Goal: Communication & Community: Answer question/provide support

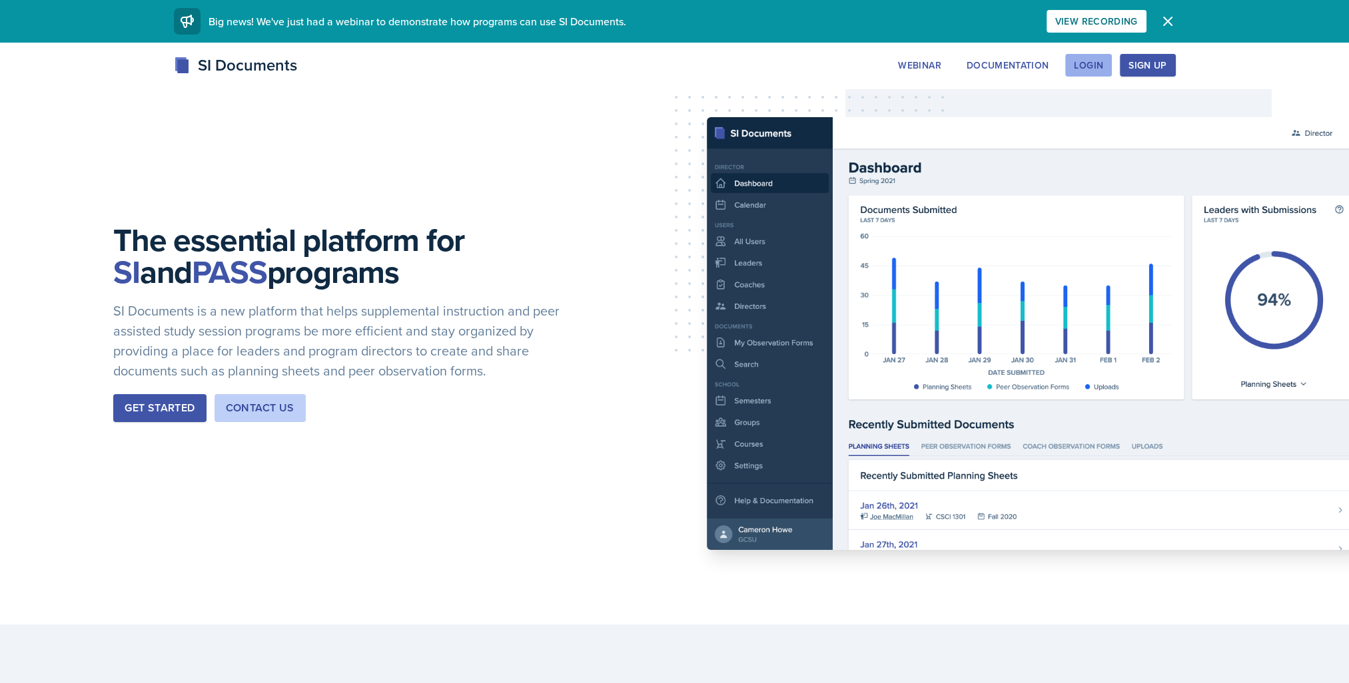
click at [1098, 63] on div "Login" at bounding box center [1088, 65] width 29 height 11
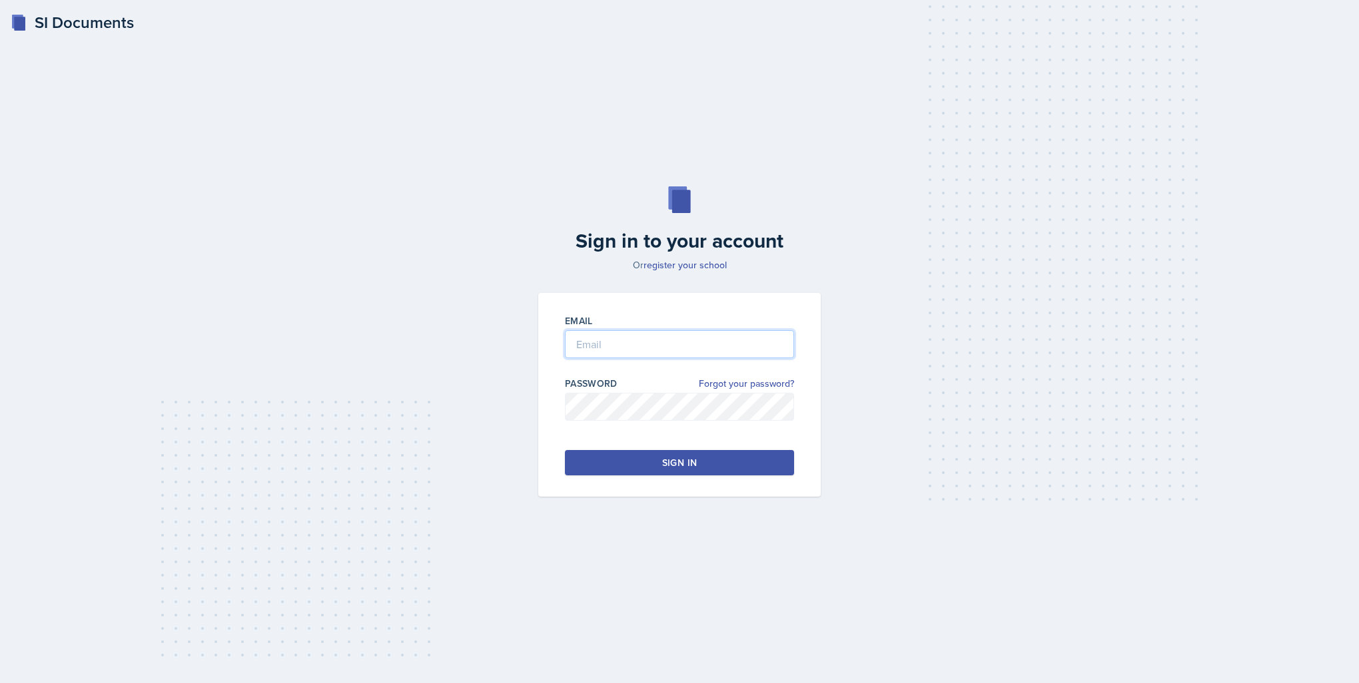
click at [661, 343] on input "email" at bounding box center [679, 344] width 229 height 28
type input "[EMAIL_ADDRESS][DOMAIN_NAME]"
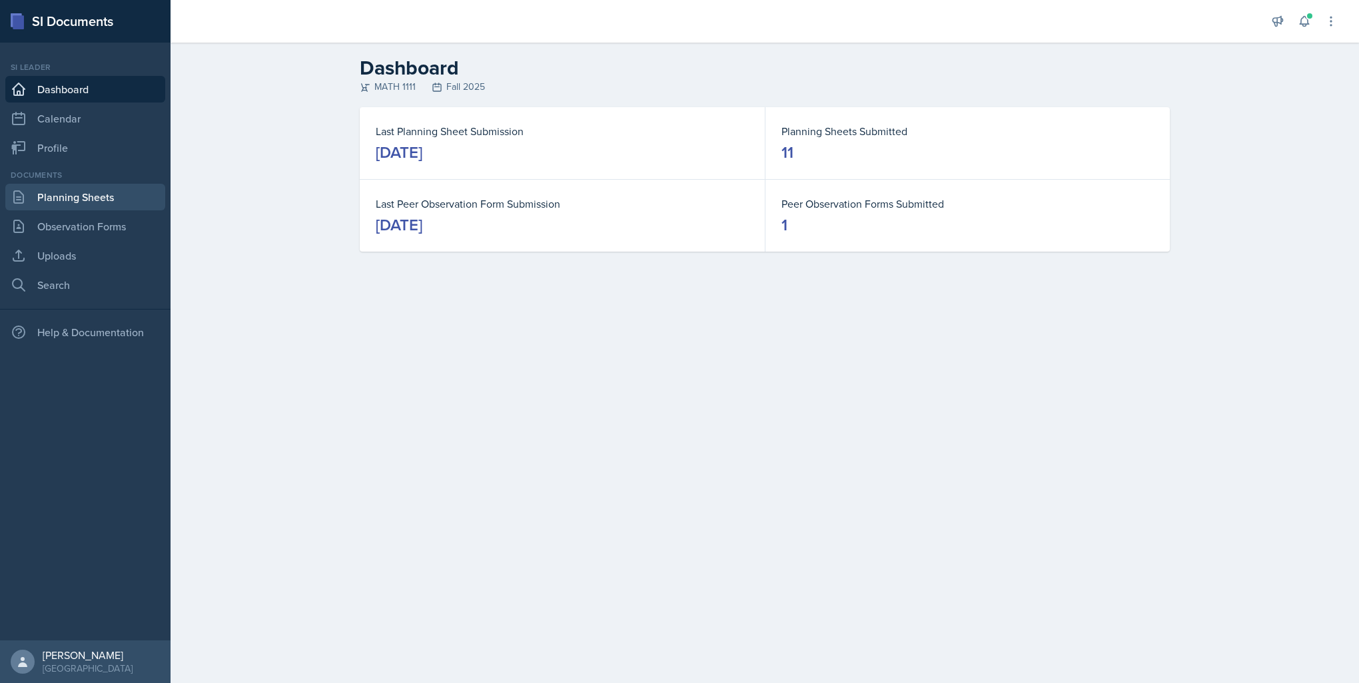
click at [45, 202] on link "Planning Sheets" at bounding box center [85, 197] width 160 height 27
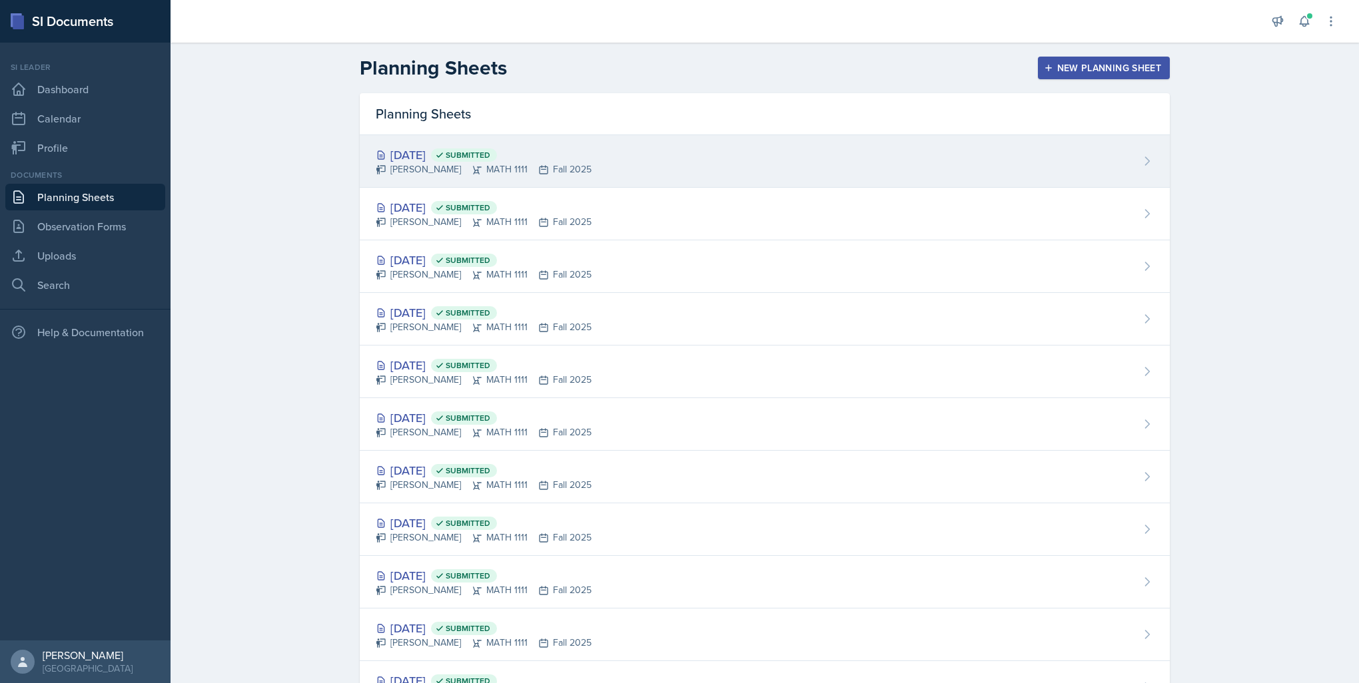
click at [429, 160] on div "[DATE] Submitted" at bounding box center [484, 155] width 216 height 18
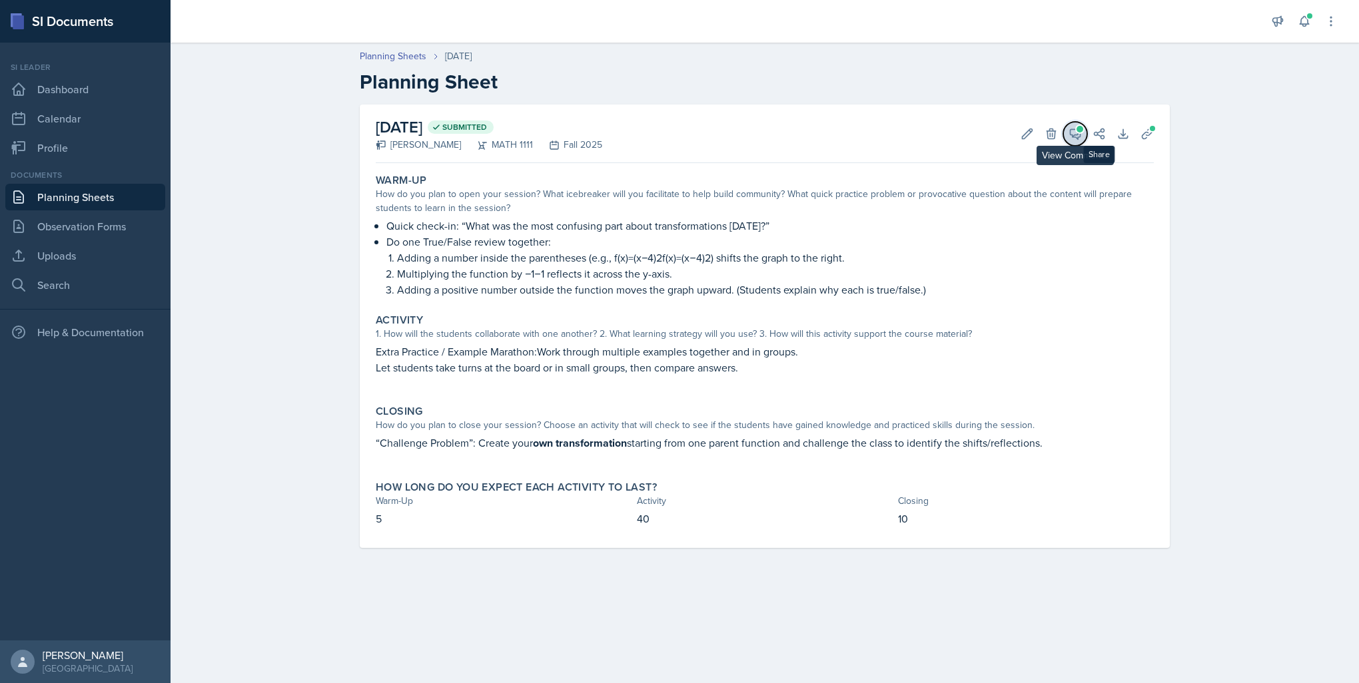
click at [1084, 131] on button "View Comments" at bounding box center [1075, 134] width 24 height 24
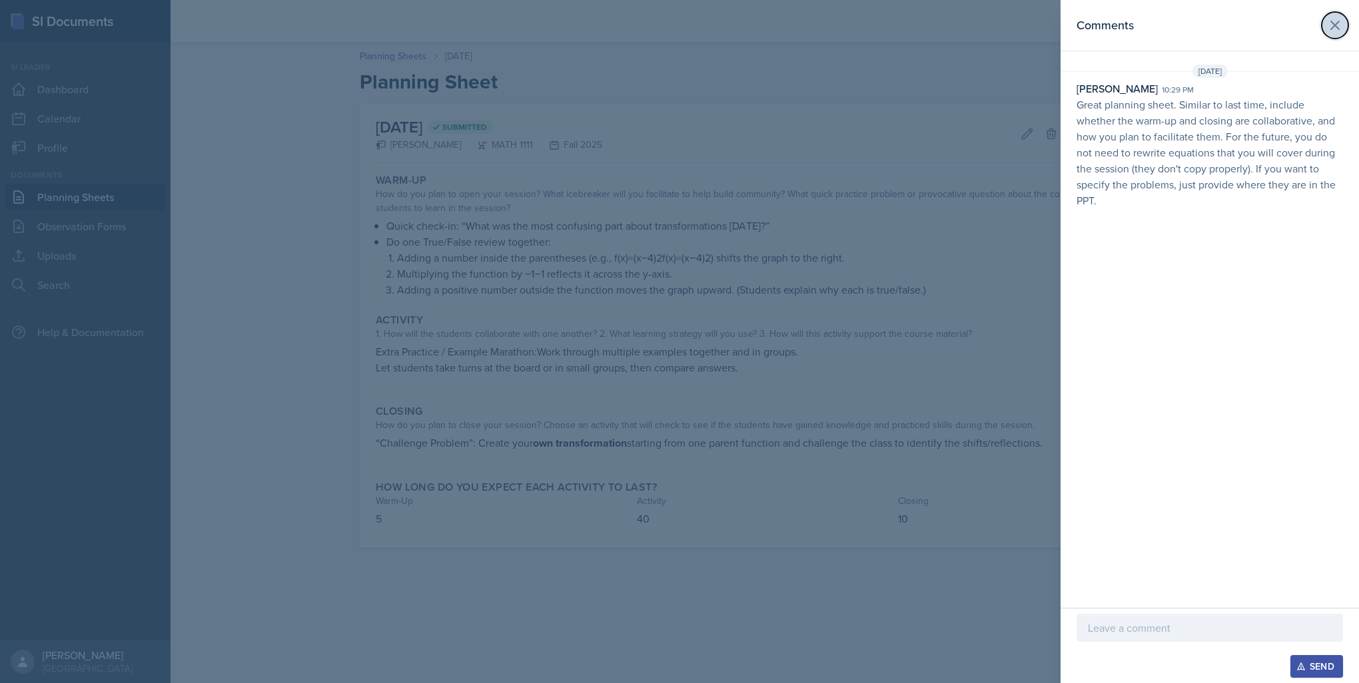
click at [1332, 30] on icon at bounding box center [1335, 25] width 16 height 16
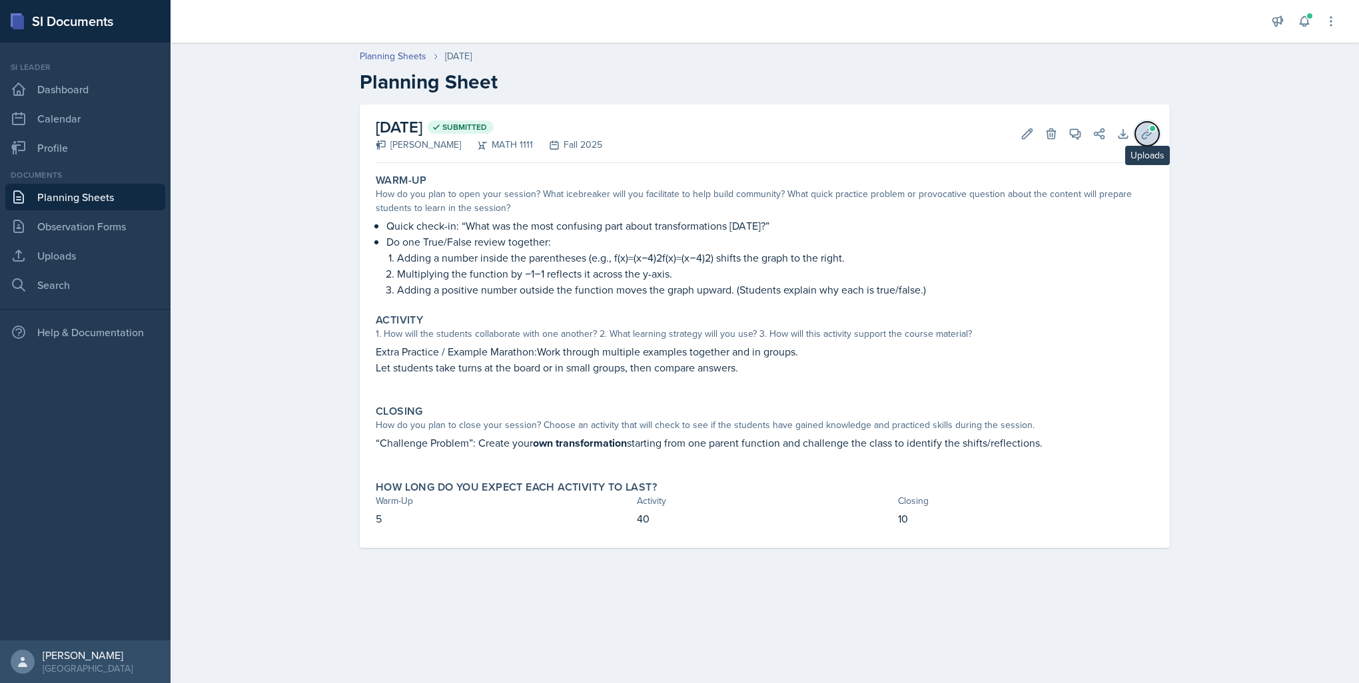
click at [1154, 135] on button "Uploads" at bounding box center [1147, 134] width 24 height 24
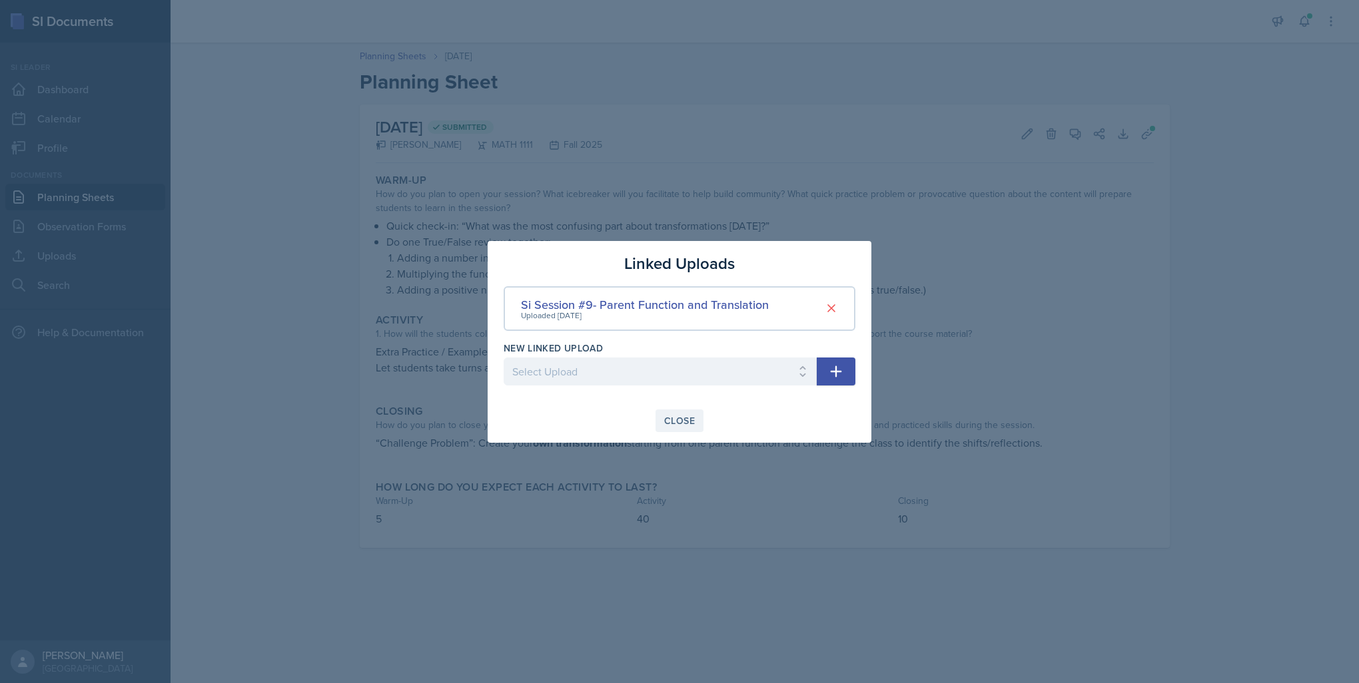
click at [679, 421] on div "Close" at bounding box center [679, 421] width 31 height 11
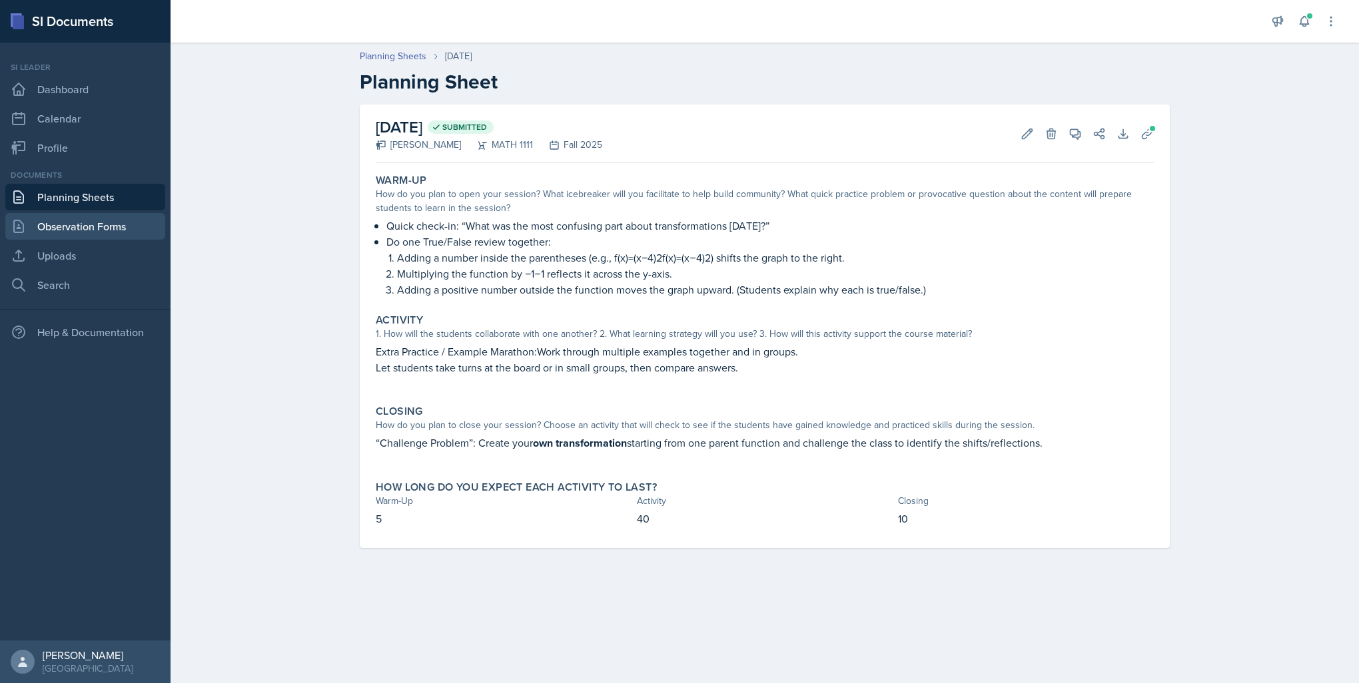
click at [71, 230] on link "Observation Forms" at bounding box center [85, 226] width 160 height 27
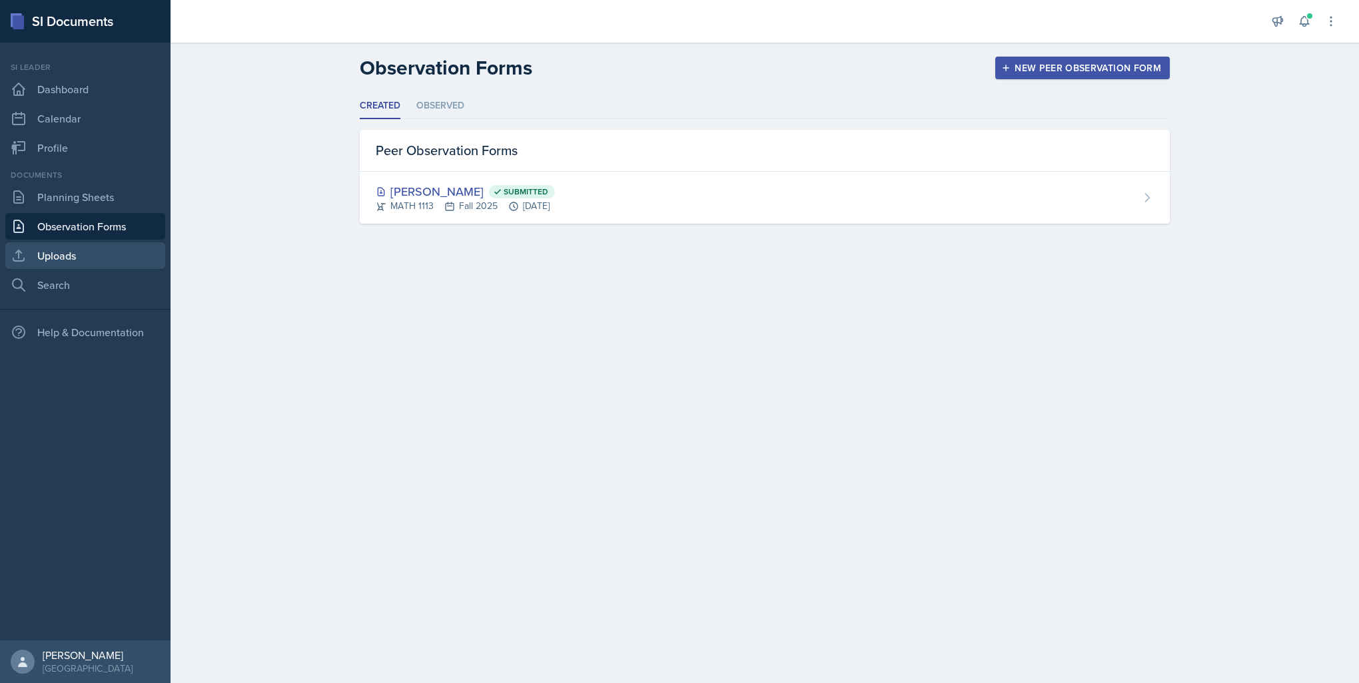
click at [76, 261] on link "Uploads" at bounding box center [85, 255] width 160 height 27
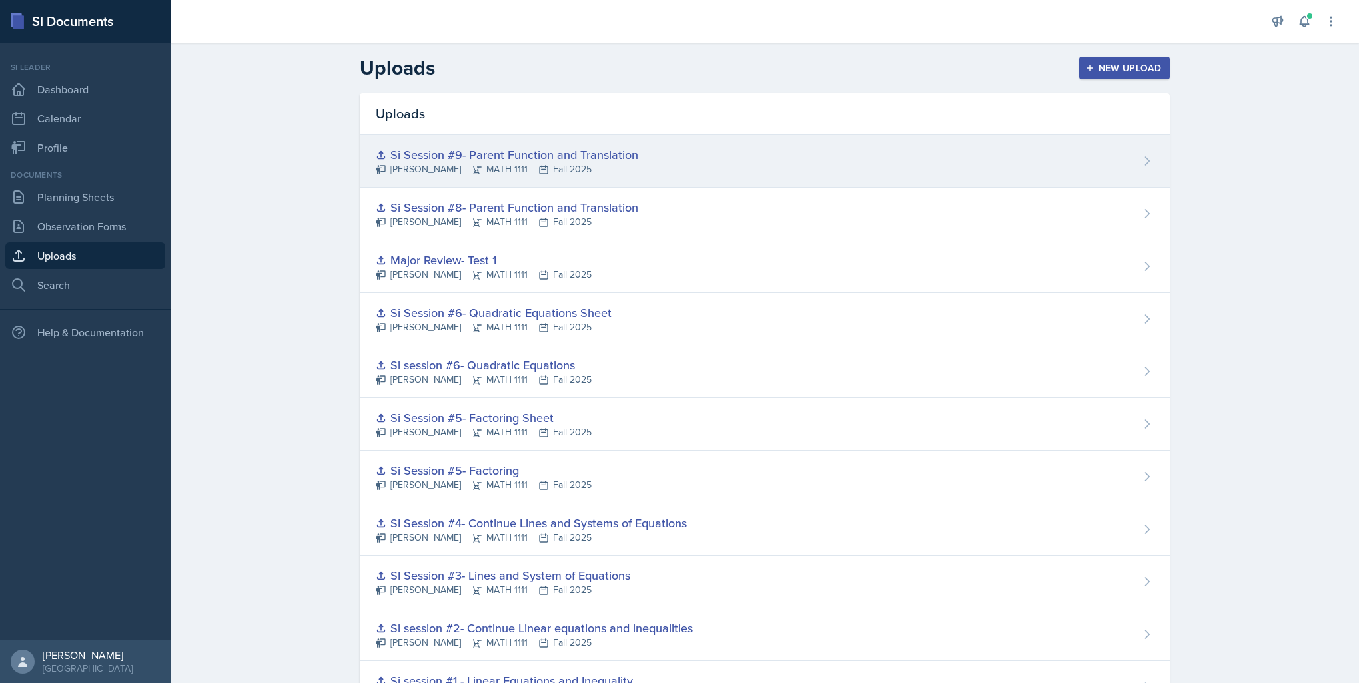
click at [1146, 162] on icon at bounding box center [1148, 161] width 4 height 8
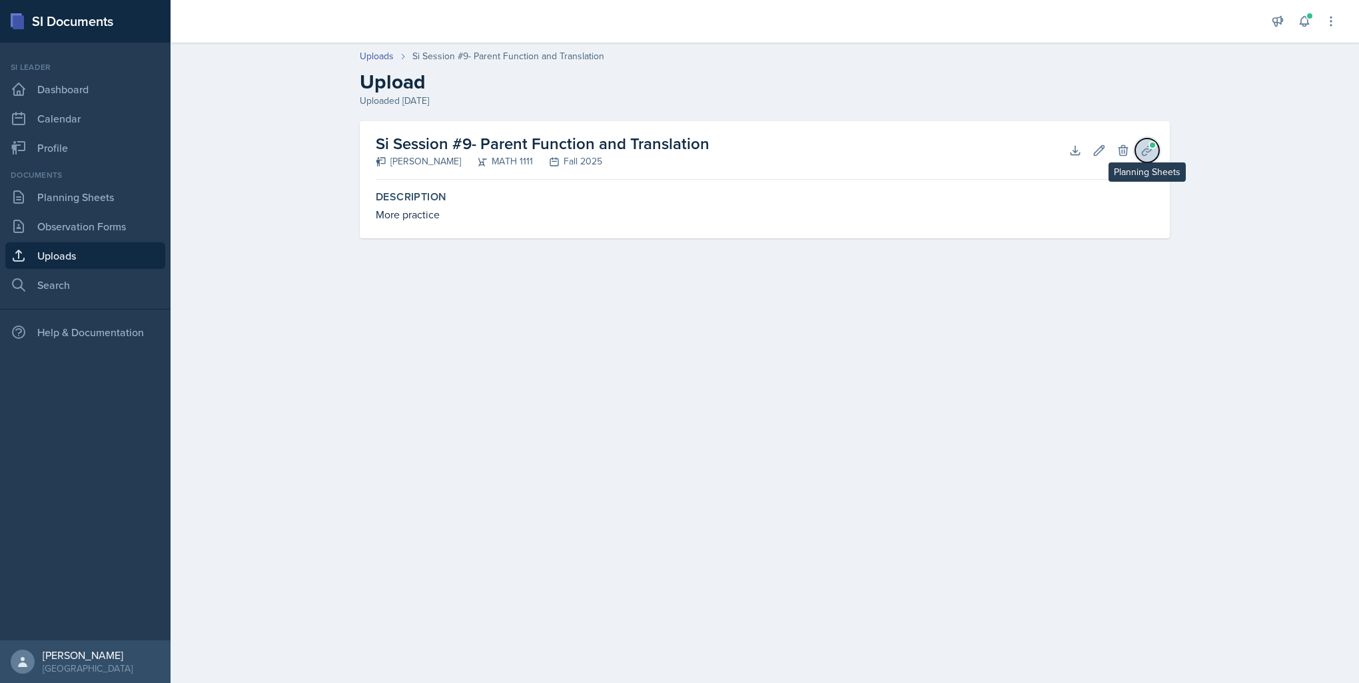
click at [1140, 153] on button "Planning Sheets" at bounding box center [1147, 151] width 24 height 24
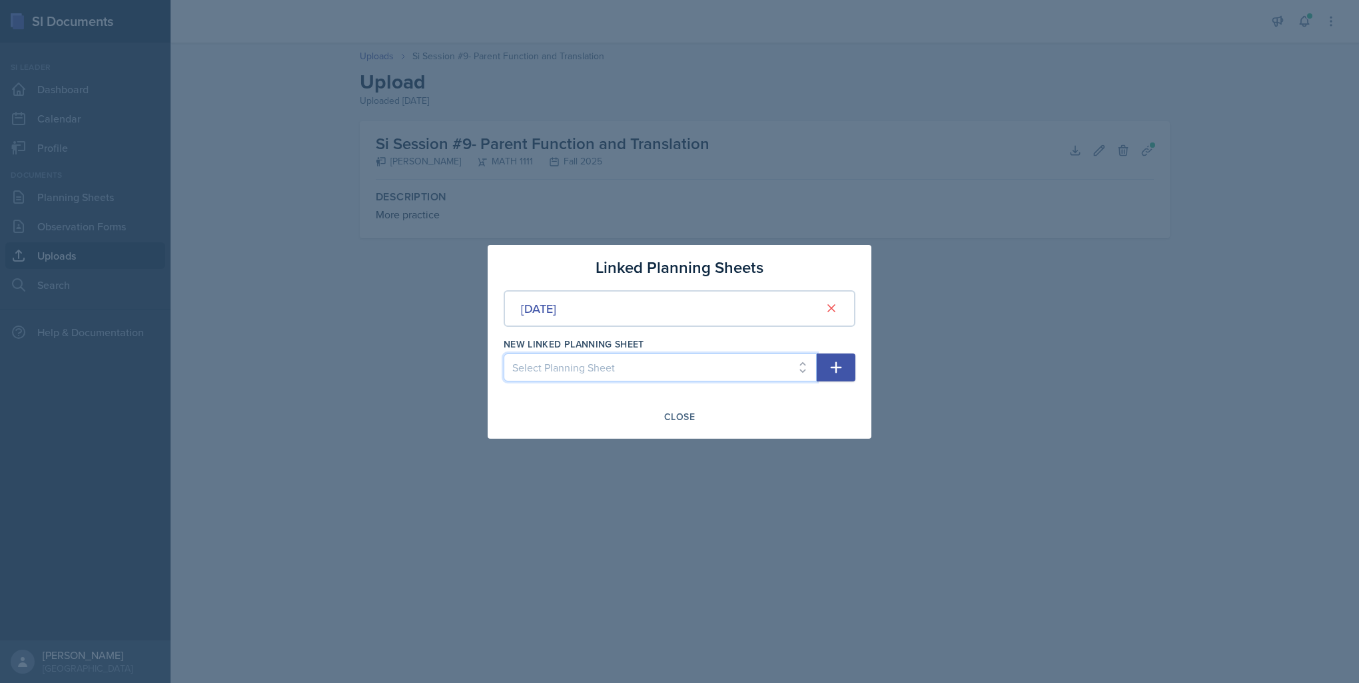
click at [681, 372] on select "Select Planning Sheet [DATE] [DATE] [DATE] [DATE] [DATE] [DATE] [DATE] [DATE] […" at bounding box center [660, 368] width 313 height 28
drag, startPoint x: 681, startPoint y: 372, endPoint x: 683, endPoint y: 388, distance: 16.1
click at [681, 372] on select "Select Planning Sheet [DATE] [DATE] [DATE] [DATE] [DATE] [DATE] [DATE] [DATE] […" at bounding box center [660, 368] width 313 height 28
click at [691, 418] on div "Close" at bounding box center [679, 417] width 31 height 11
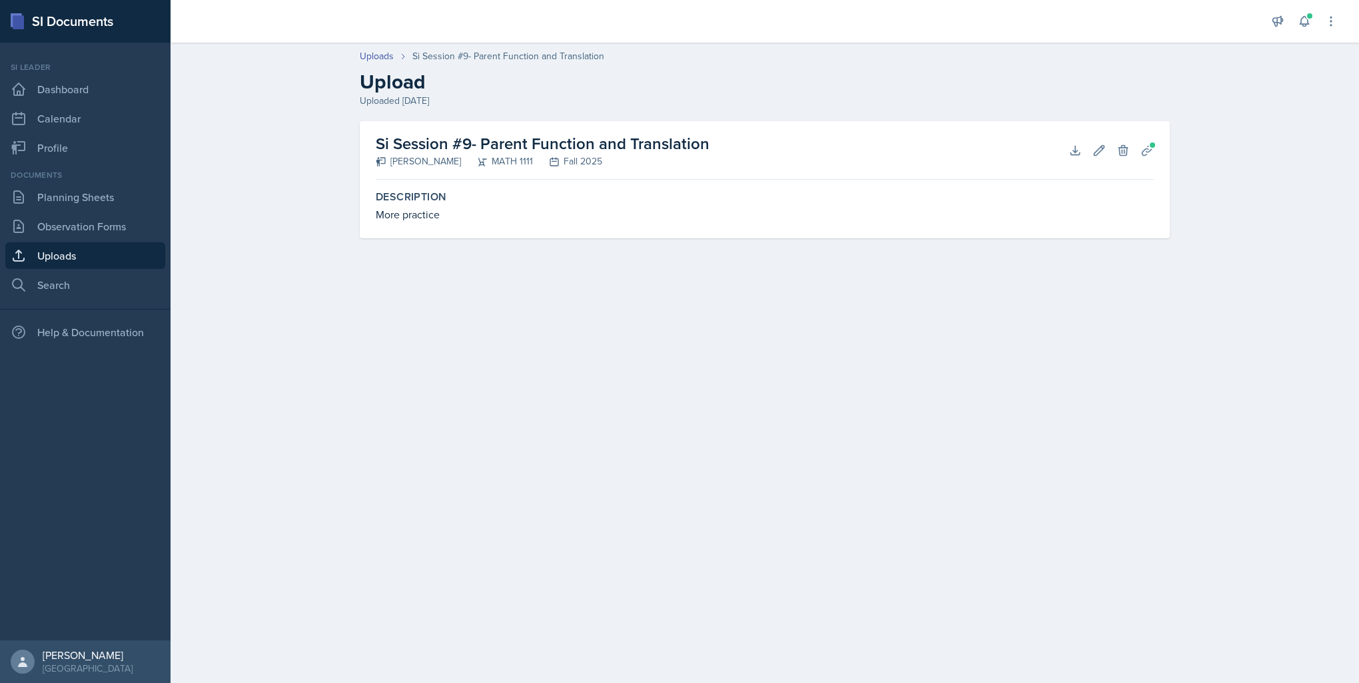
click at [376, 63] on div "Uploads Si Session #9- Parent Function and Translation Upload Uploaded [DATE]" at bounding box center [764, 78] width 853 height 59
click at [376, 51] on link "Uploads" at bounding box center [377, 56] width 34 height 14
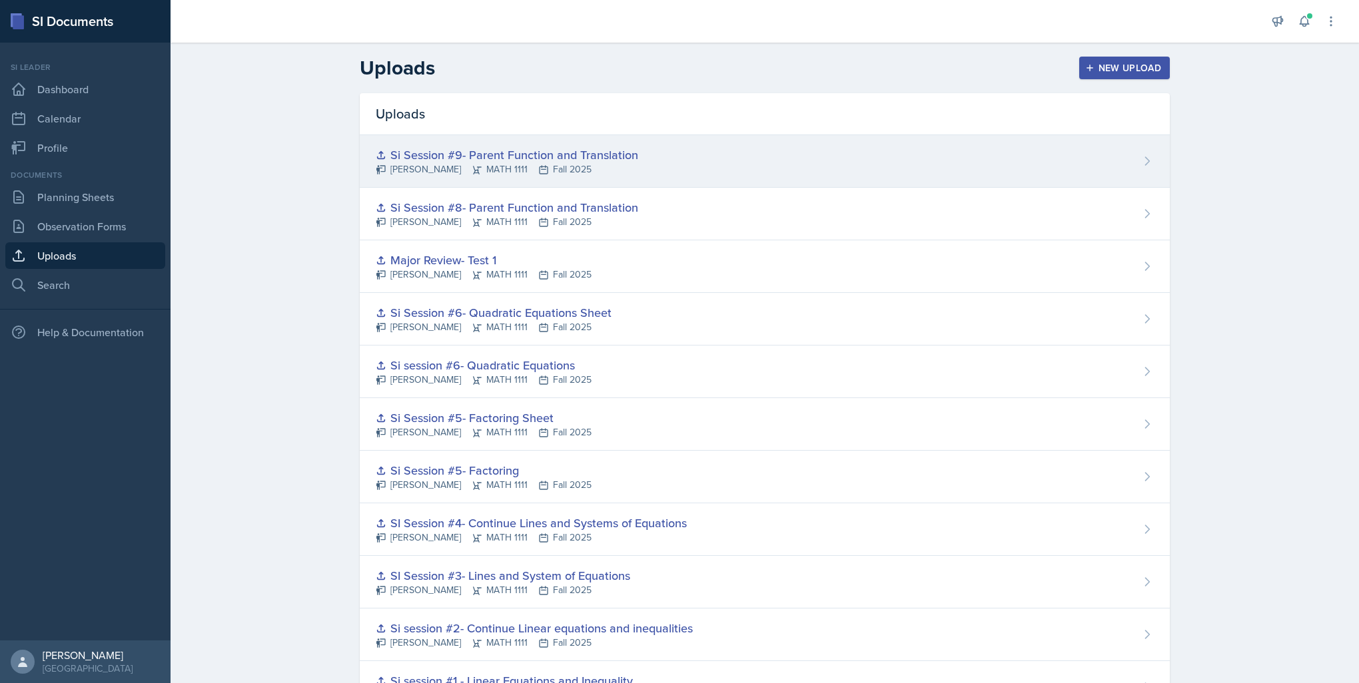
click at [470, 156] on div "Si Session #9- Parent Function and Translation" at bounding box center [507, 155] width 262 height 18
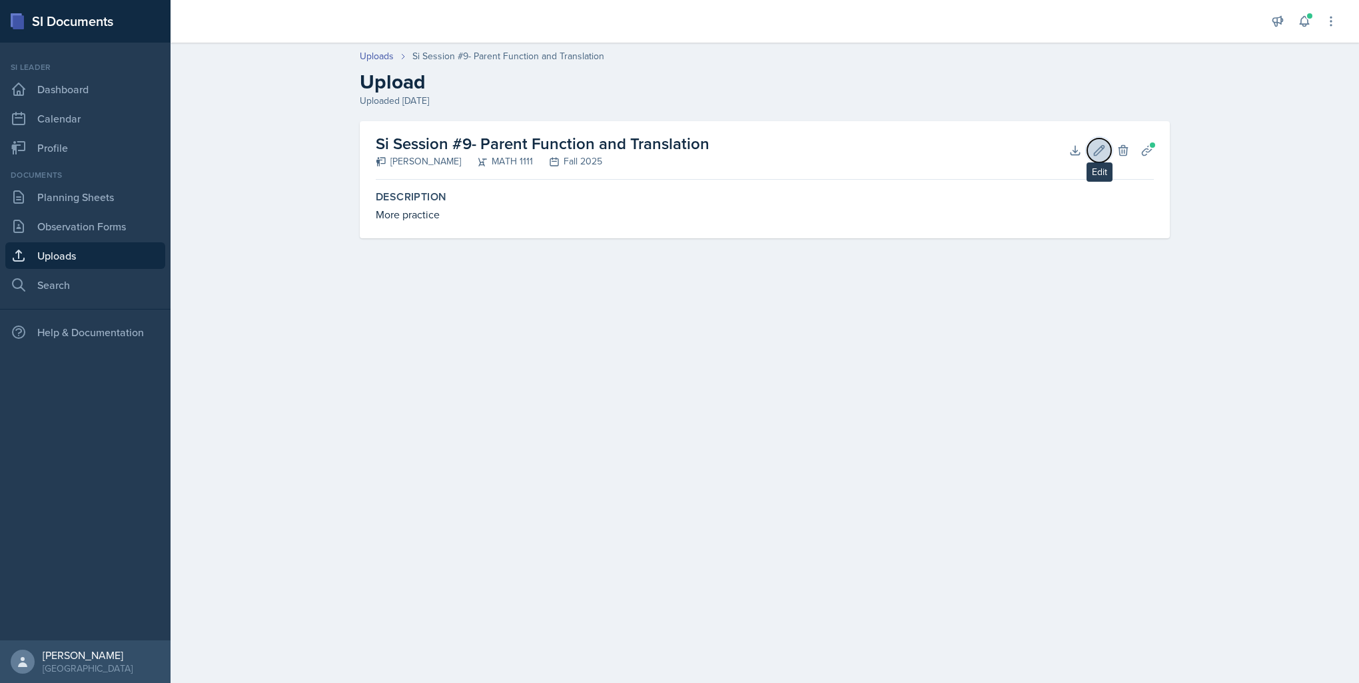
click at [1102, 149] on icon at bounding box center [1099, 150] width 10 height 10
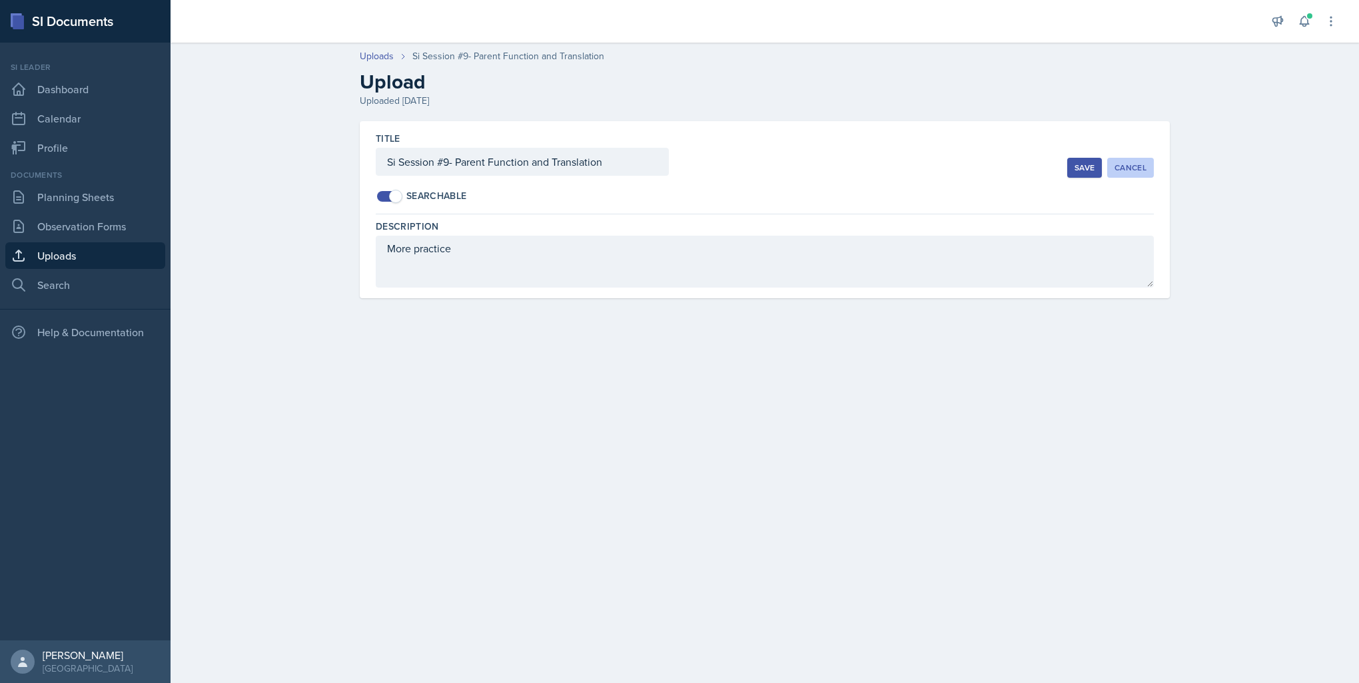
click at [1122, 171] on div "Cancel" at bounding box center [1130, 168] width 32 height 11
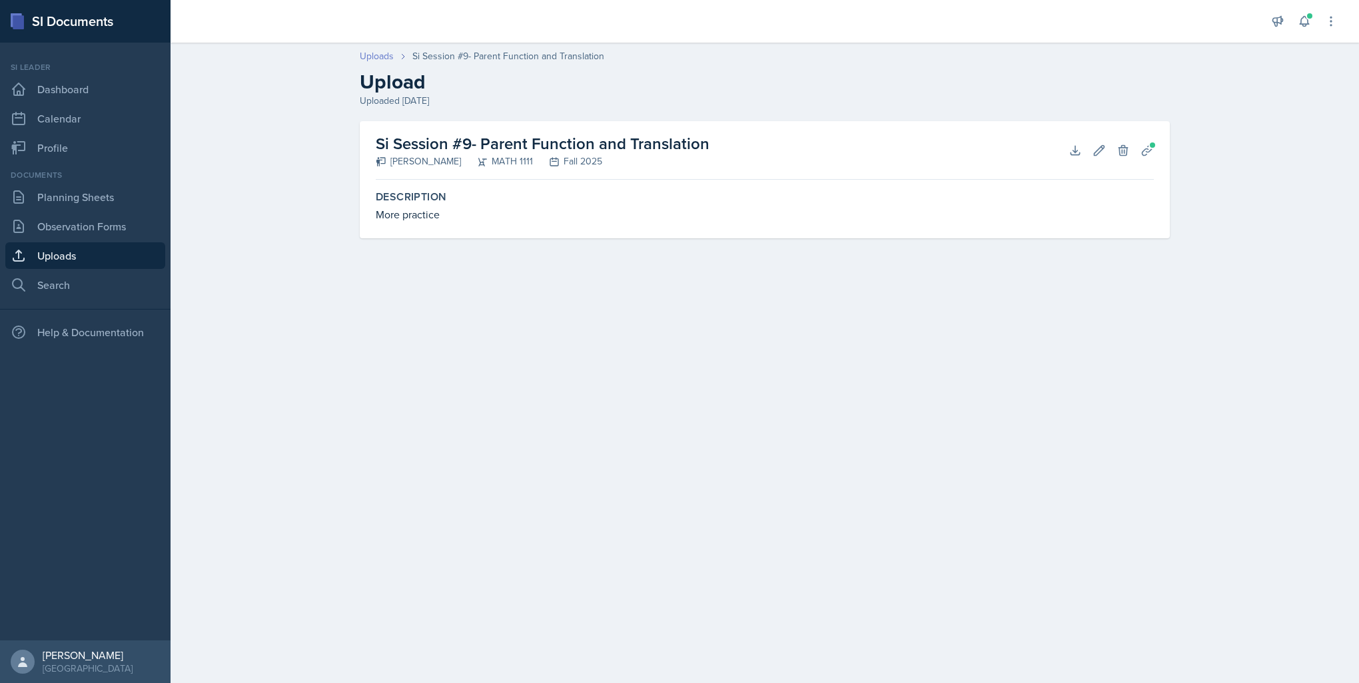
click at [379, 50] on link "Uploads" at bounding box center [377, 56] width 34 height 14
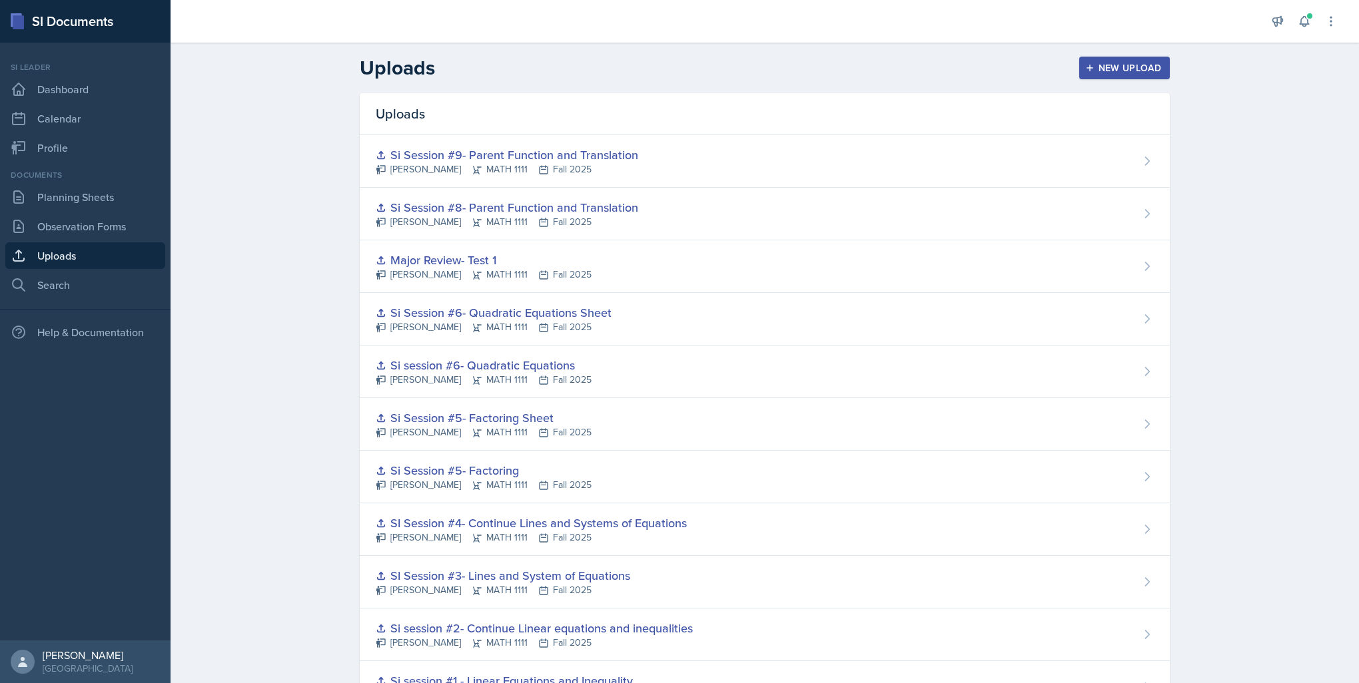
click at [1106, 67] on div "New Upload" at bounding box center [1125, 68] width 74 height 11
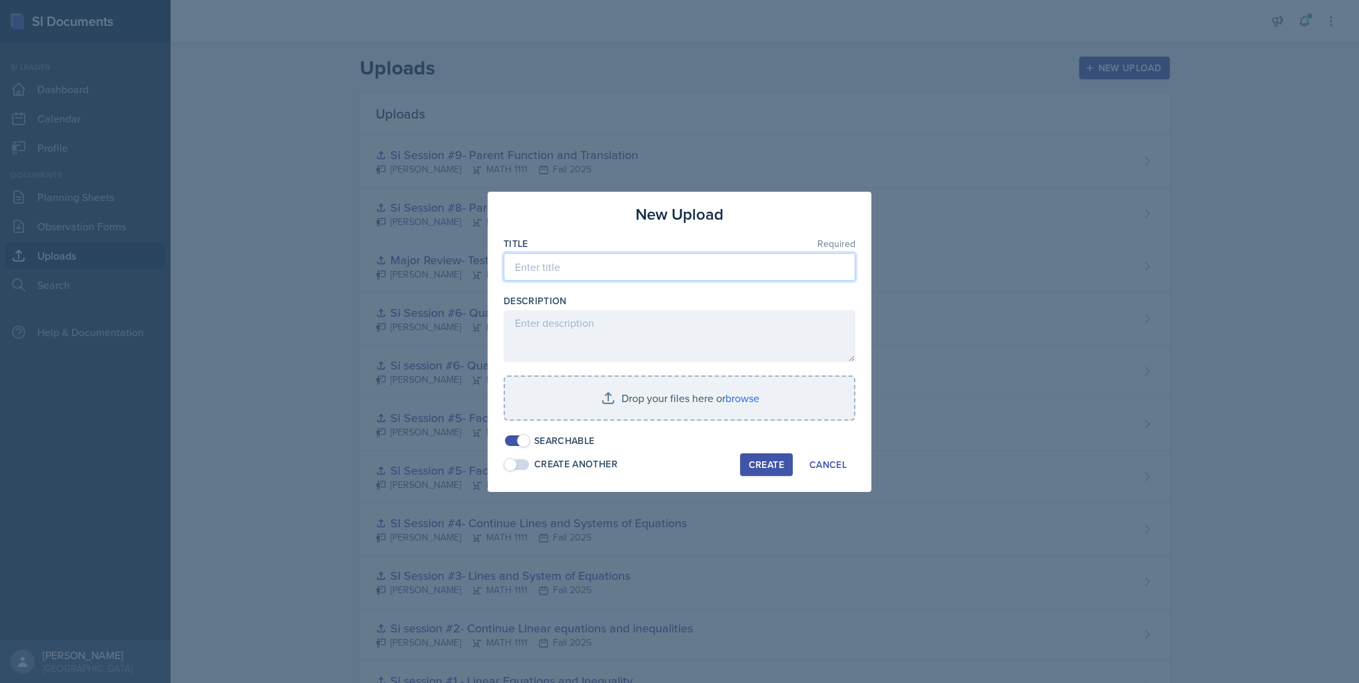
click at [585, 274] on input at bounding box center [680, 267] width 352 height 28
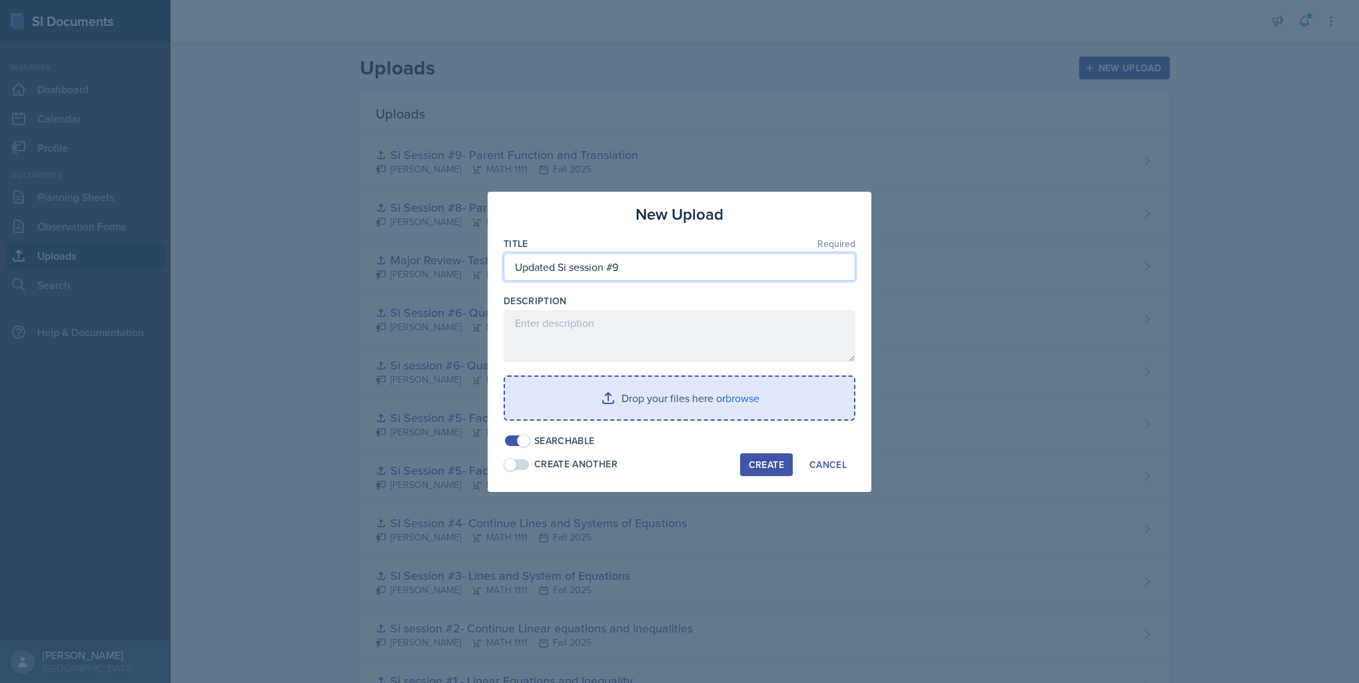
type input "Updated Si session #9"
click at [740, 404] on input "file" at bounding box center [679, 398] width 349 height 43
click at [649, 394] on input "file" at bounding box center [679, 398] width 349 height 43
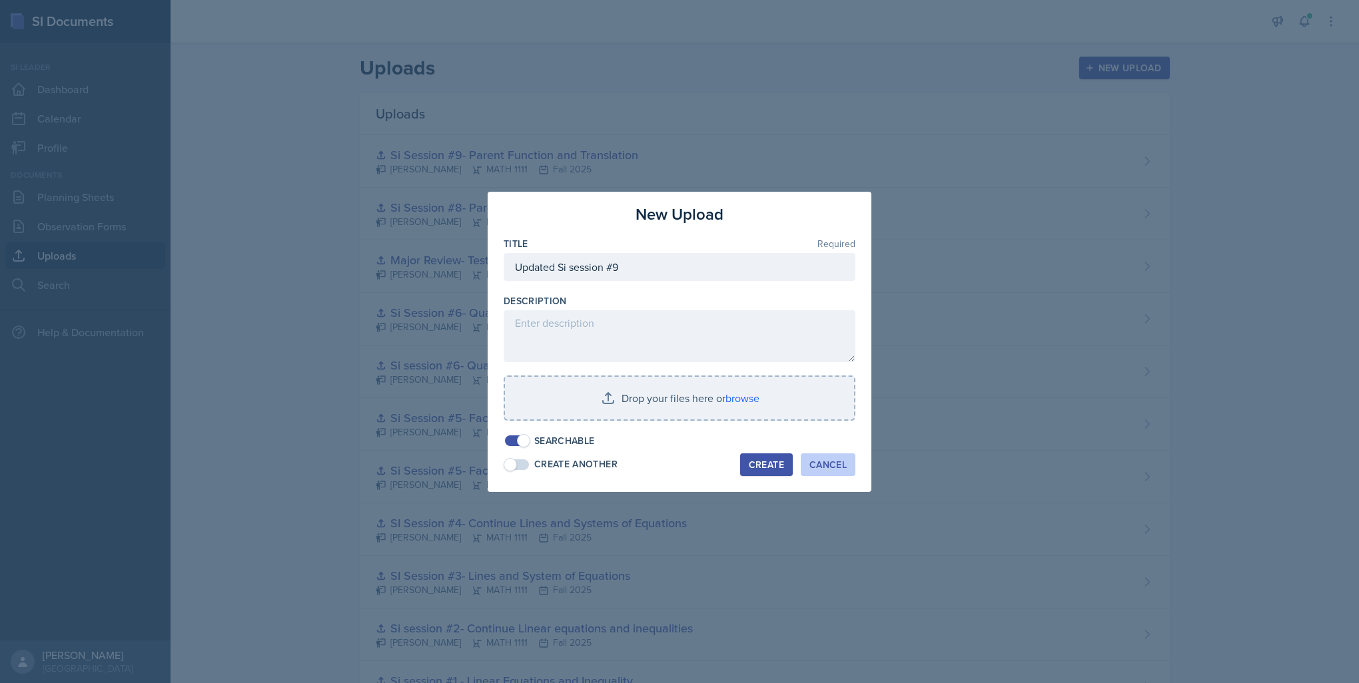
click at [825, 467] on div "Cancel" at bounding box center [827, 465] width 37 height 11
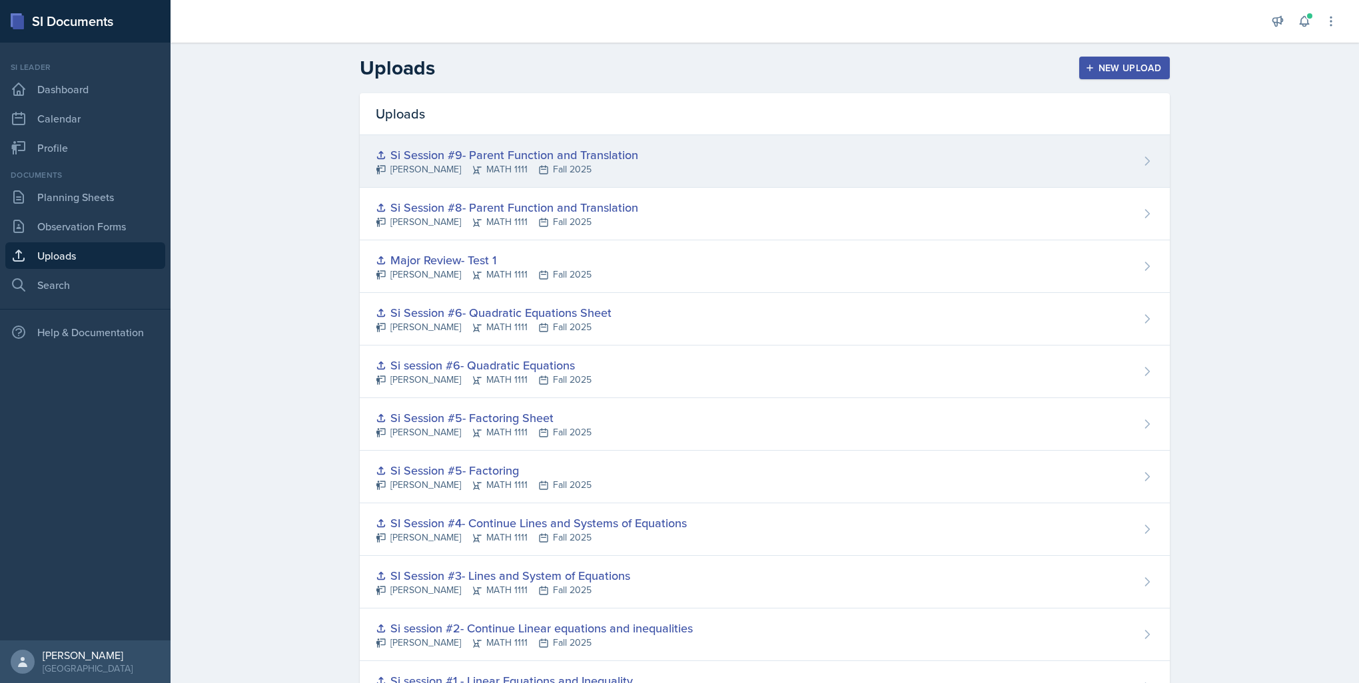
click at [450, 151] on div "Si Session #9- Parent Function and Translation" at bounding box center [507, 155] width 262 height 18
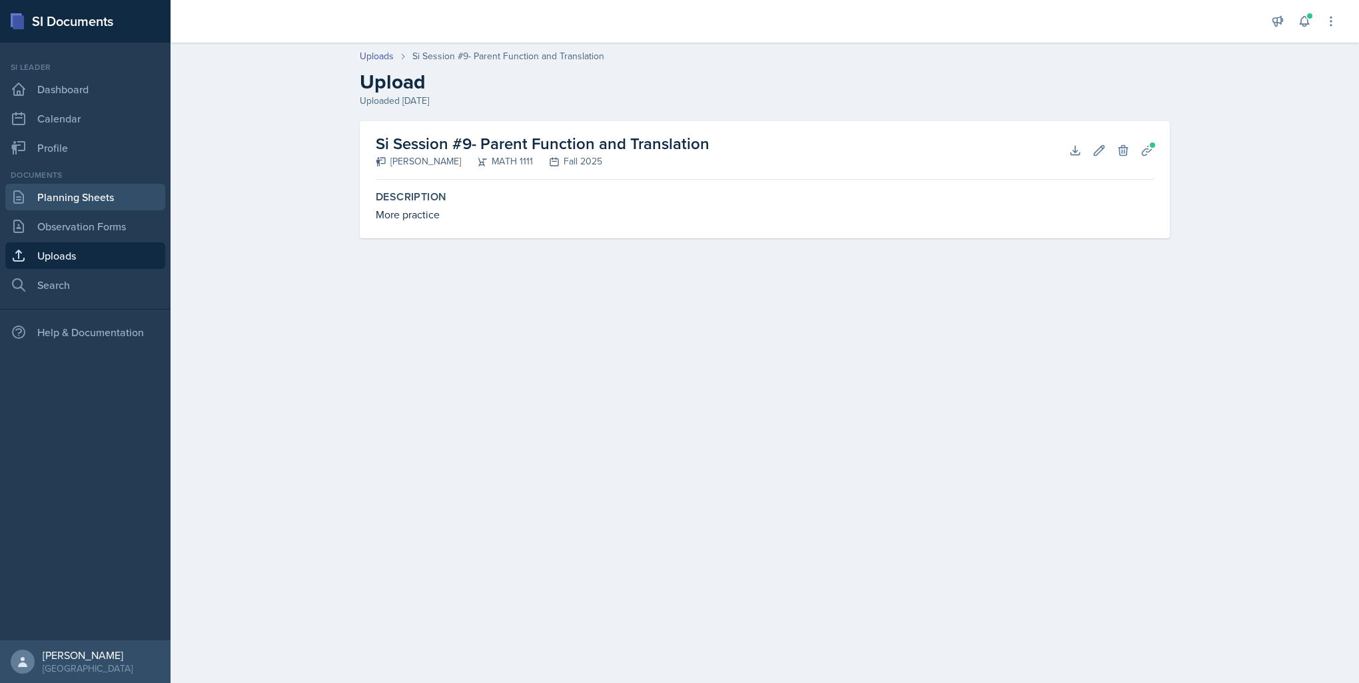
drag, startPoint x: 82, startPoint y: 201, endPoint x: 151, endPoint y: 205, distance: 68.7
click at [81, 201] on link "Planning Sheets" at bounding box center [85, 197] width 160 height 27
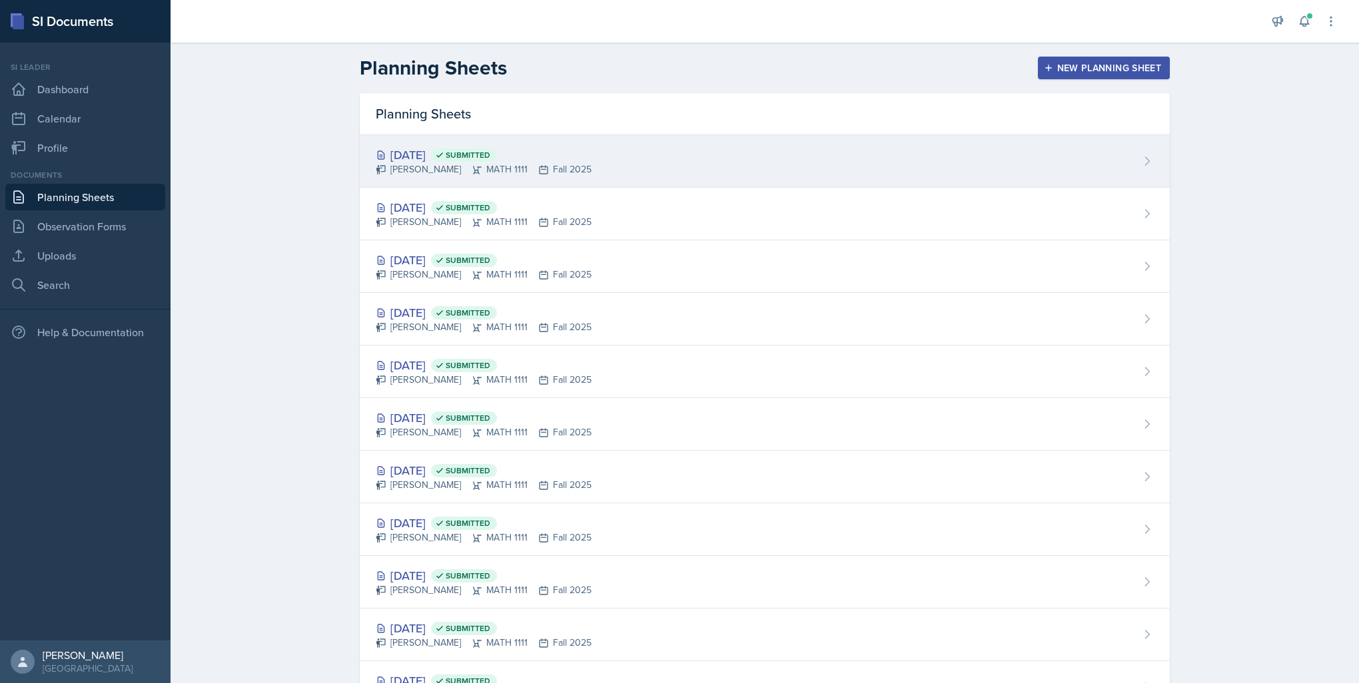
click at [440, 150] on div "[DATE] Submitted" at bounding box center [484, 155] width 216 height 18
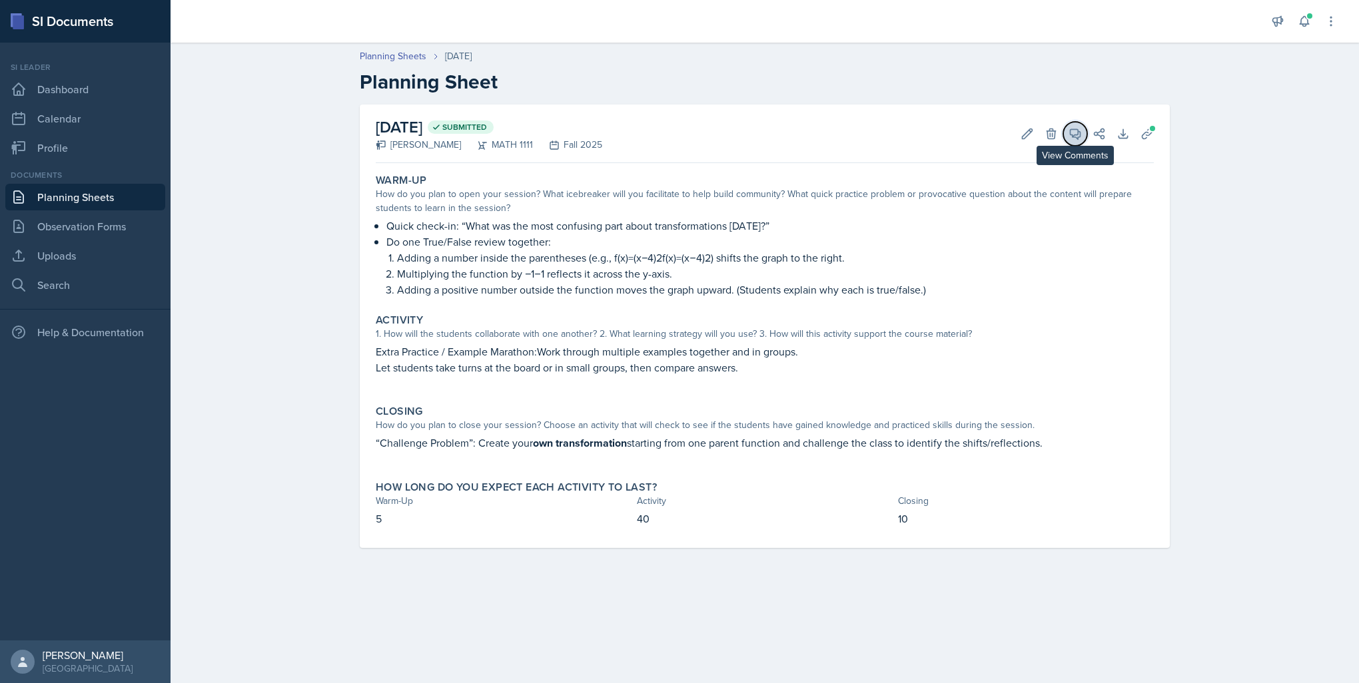
click at [1074, 135] on icon at bounding box center [1075, 134] width 10 height 10
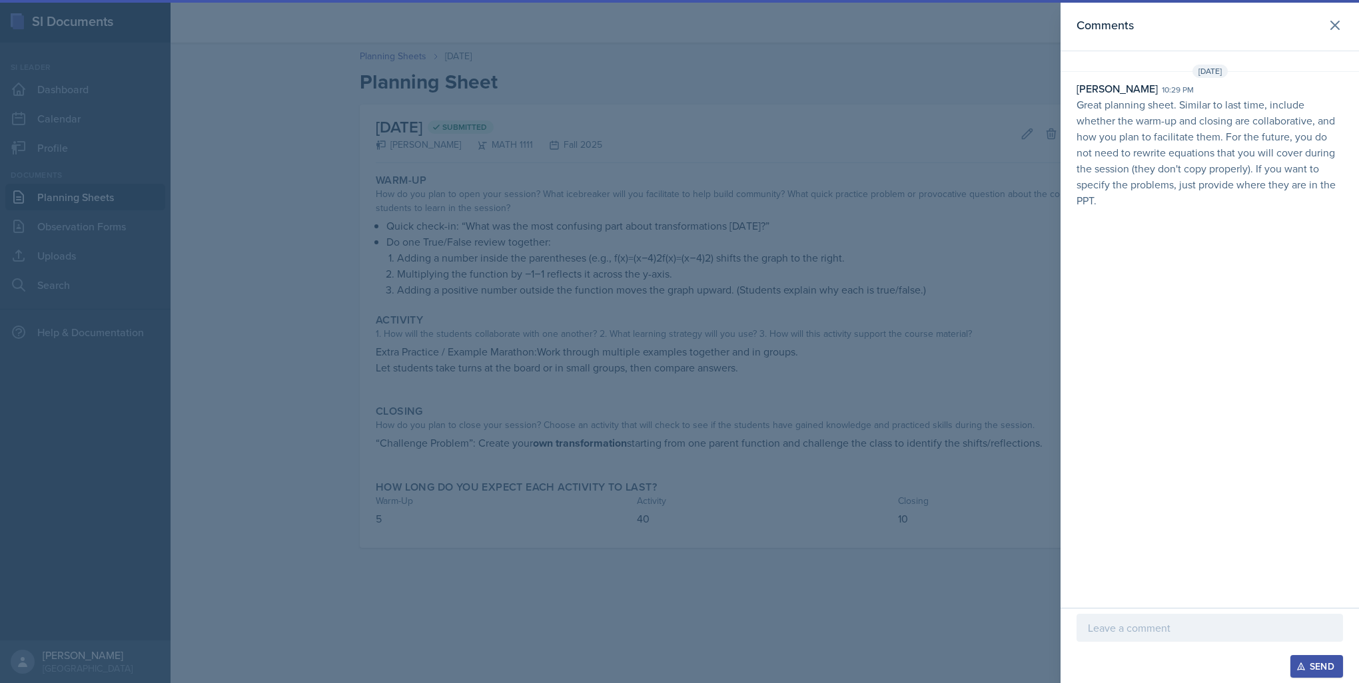
click at [1191, 624] on p at bounding box center [1210, 628] width 244 height 16
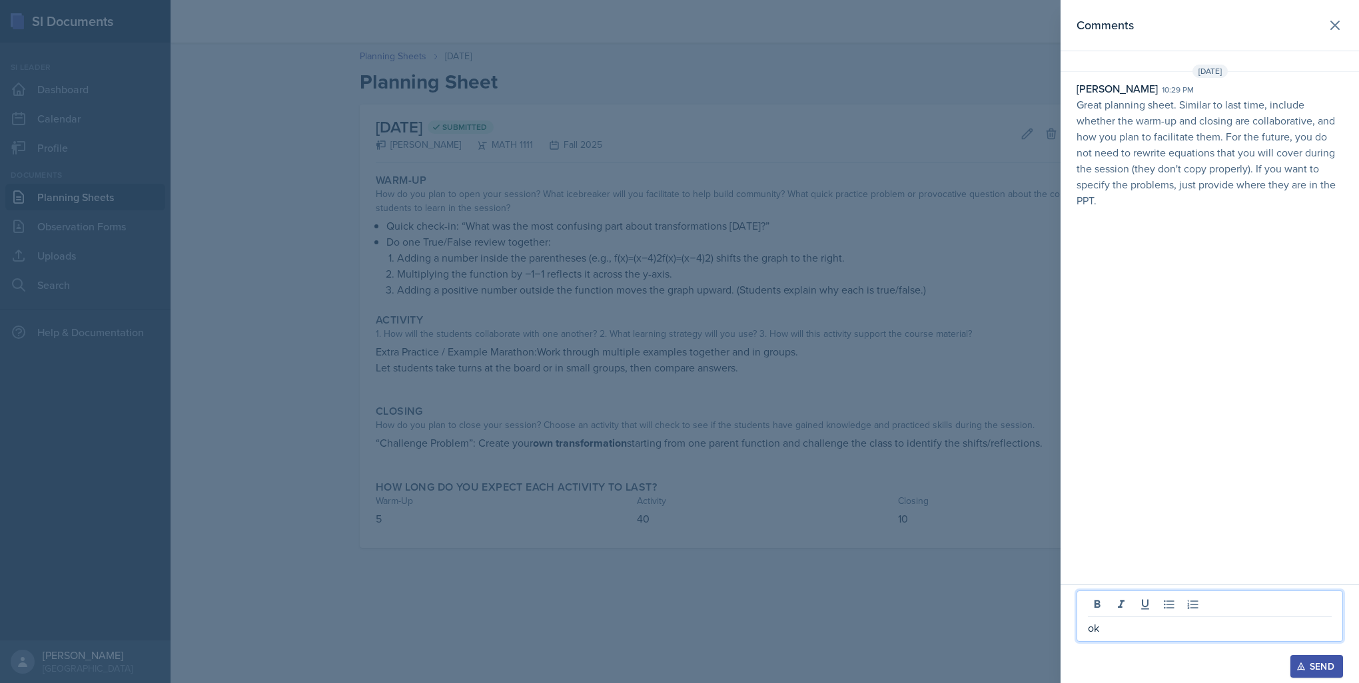
click at [1303, 669] on icon "button" at bounding box center [1300, 666] width 9 height 9
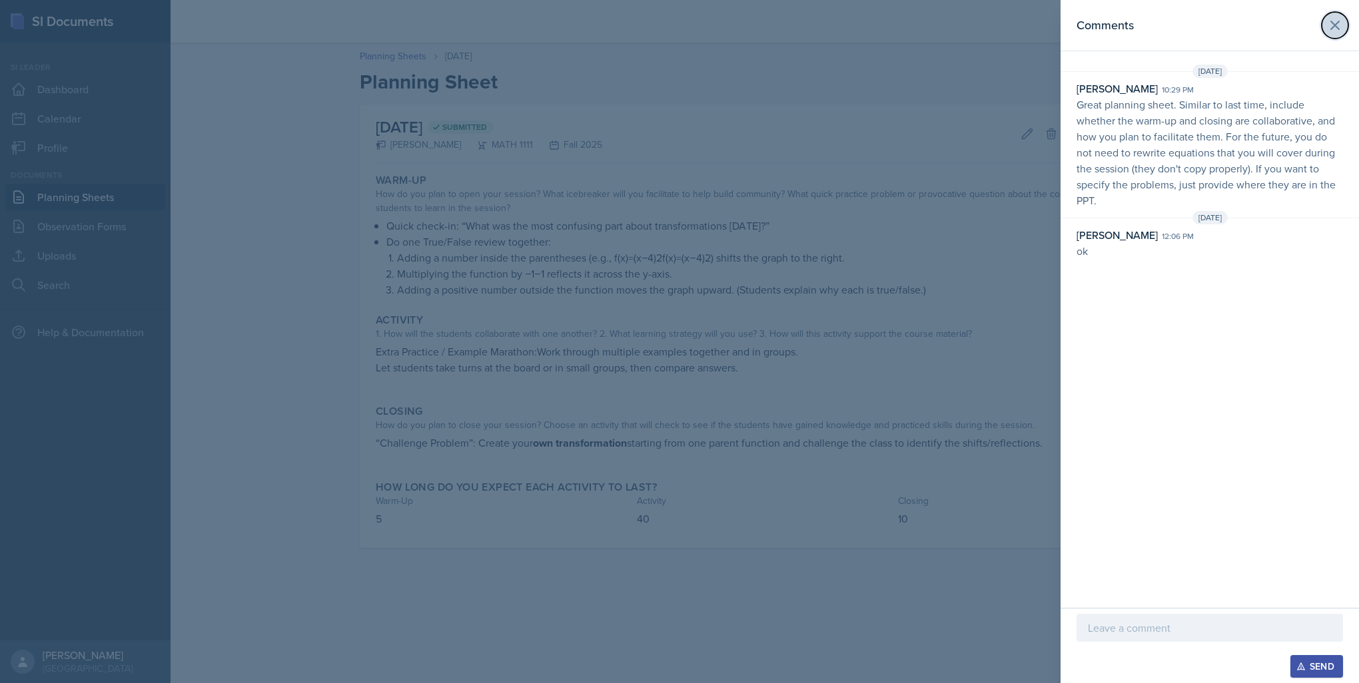
click at [1329, 26] on icon at bounding box center [1335, 25] width 16 height 16
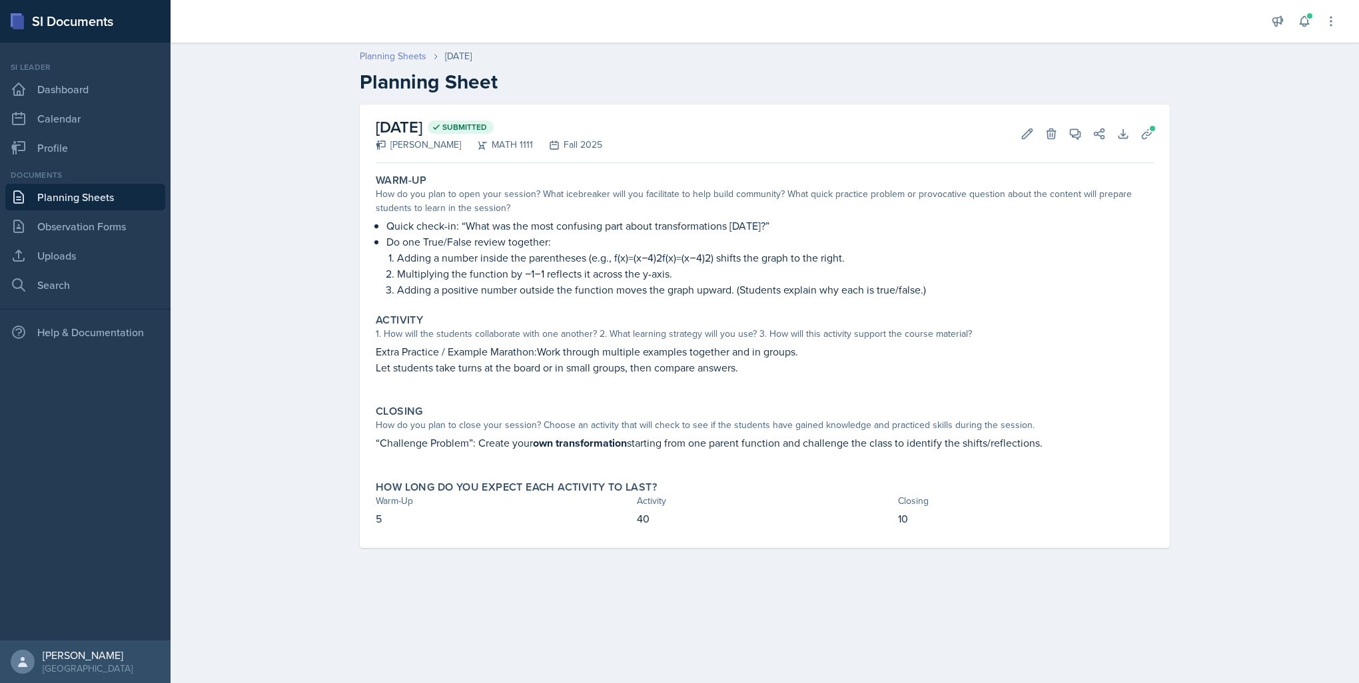
click at [407, 57] on link "Planning Sheets" at bounding box center [393, 56] width 67 height 14
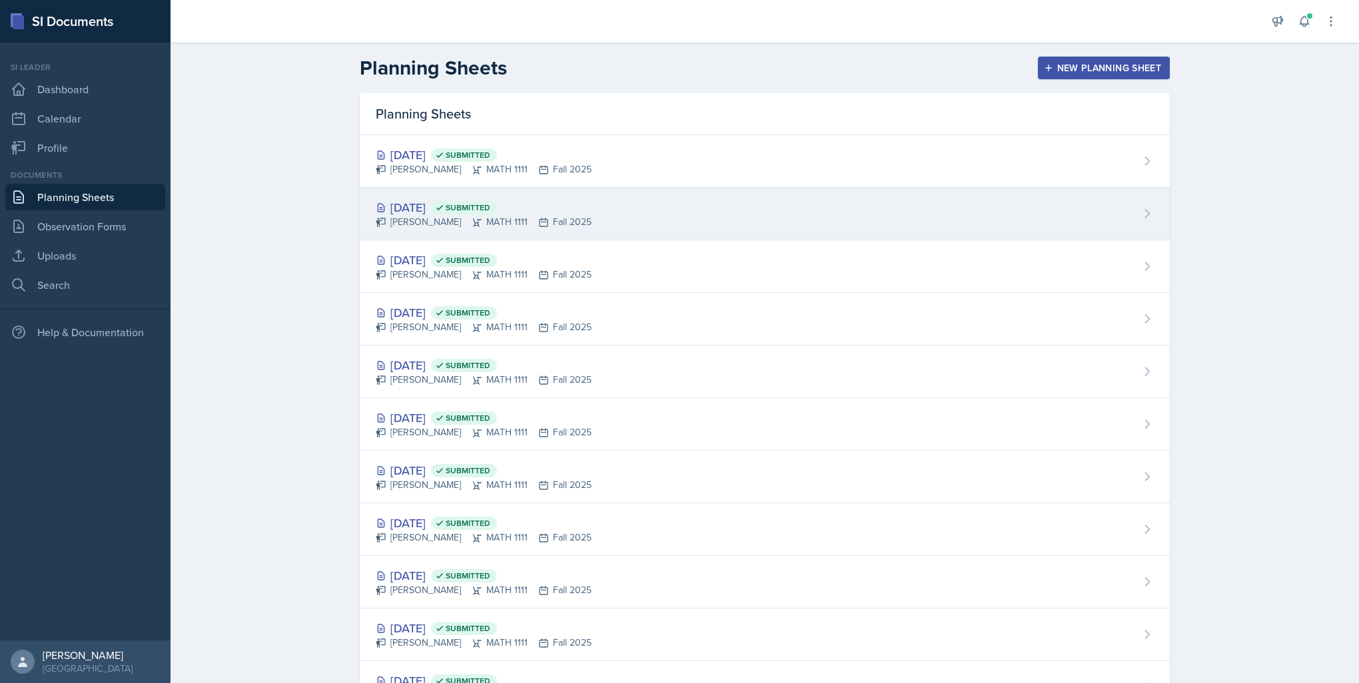
click at [408, 204] on div "[DATE] Submitted" at bounding box center [484, 207] width 216 height 18
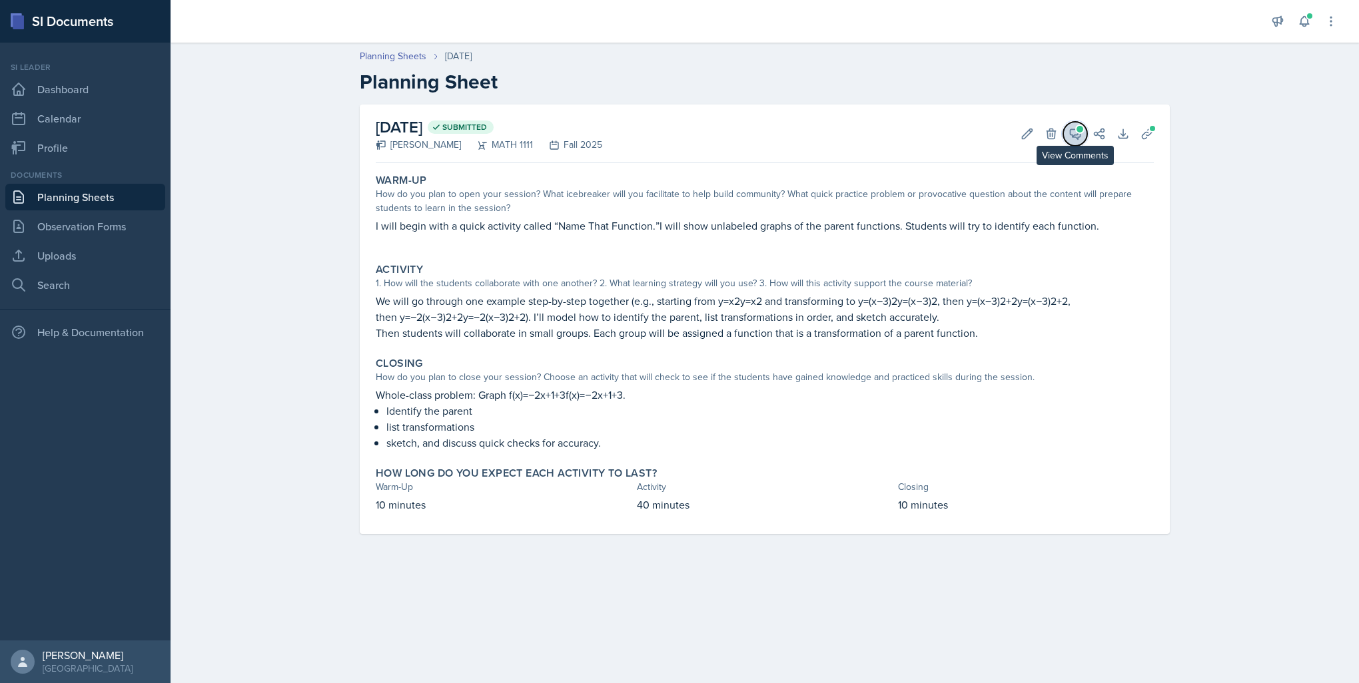
click at [1080, 131] on span at bounding box center [1079, 129] width 7 height 7
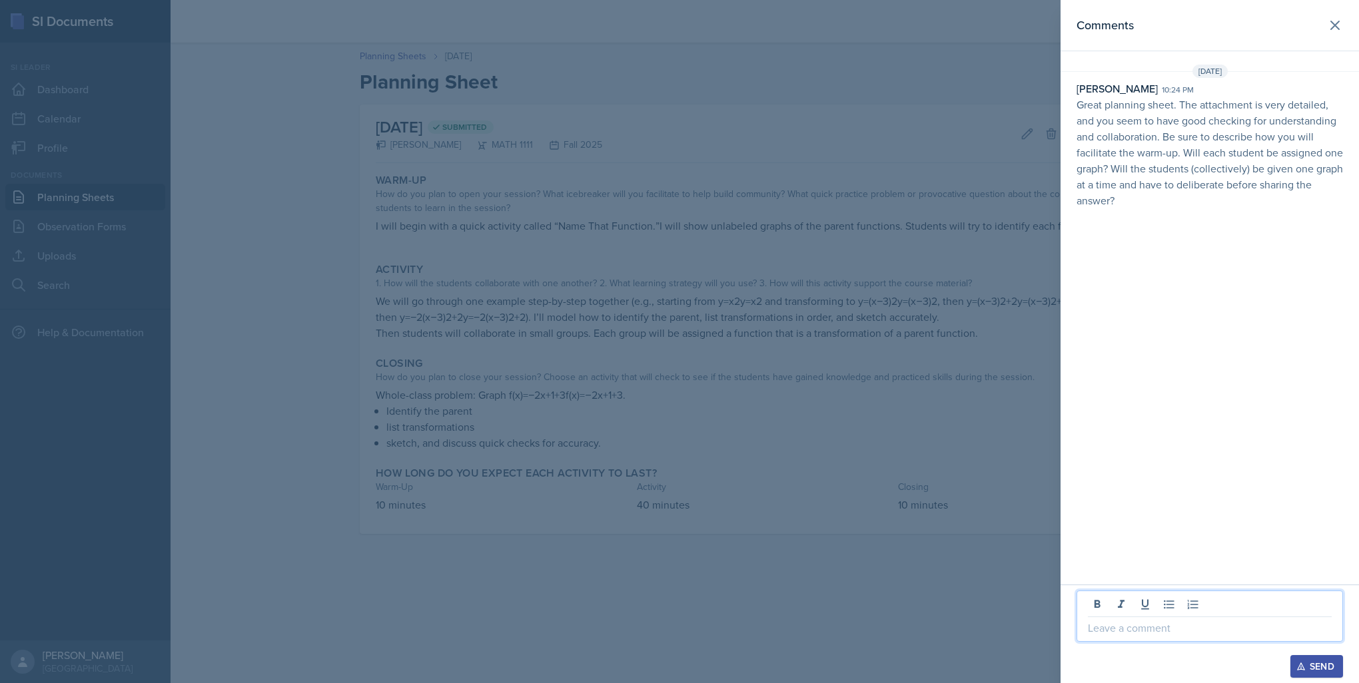
click at [1192, 626] on p at bounding box center [1210, 628] width 244 height 16
click at [1302, 661] on div "Send" at bounding box center [1316, 666] width 35 height 11
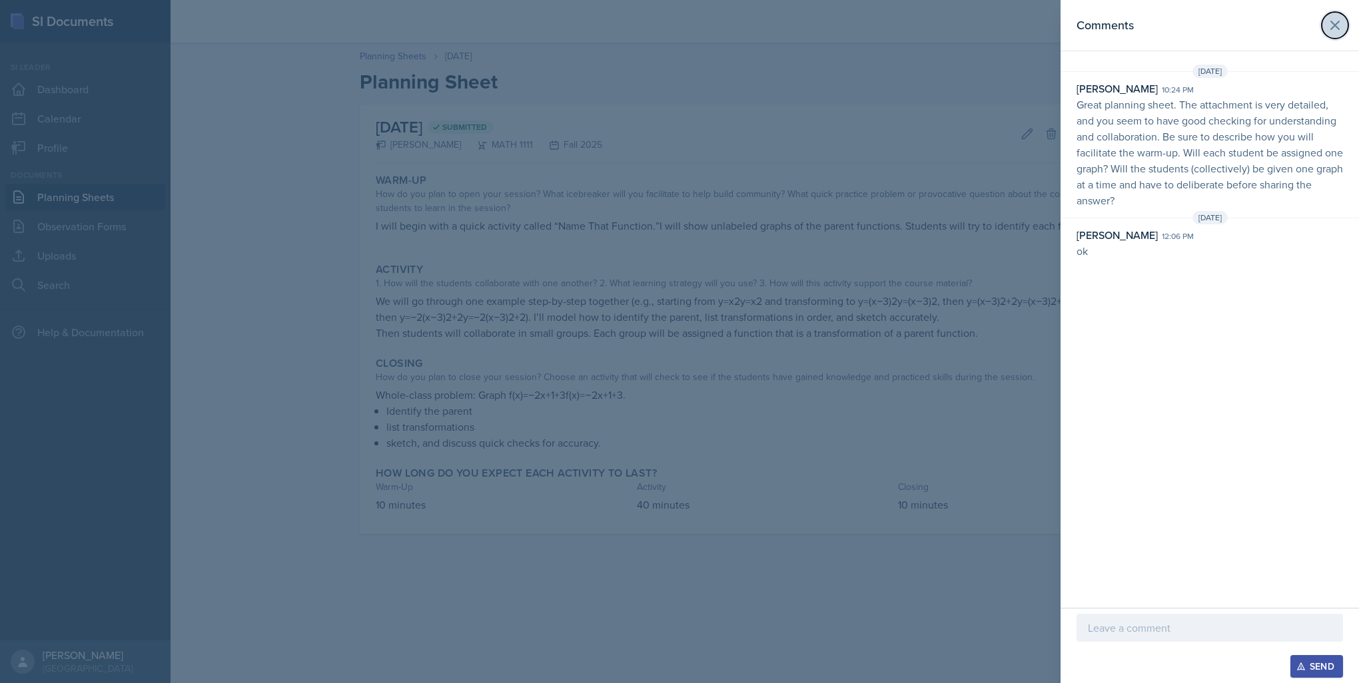
click at [1332, 27] on icon at bounding box center [1335, 25] width 8 height 8
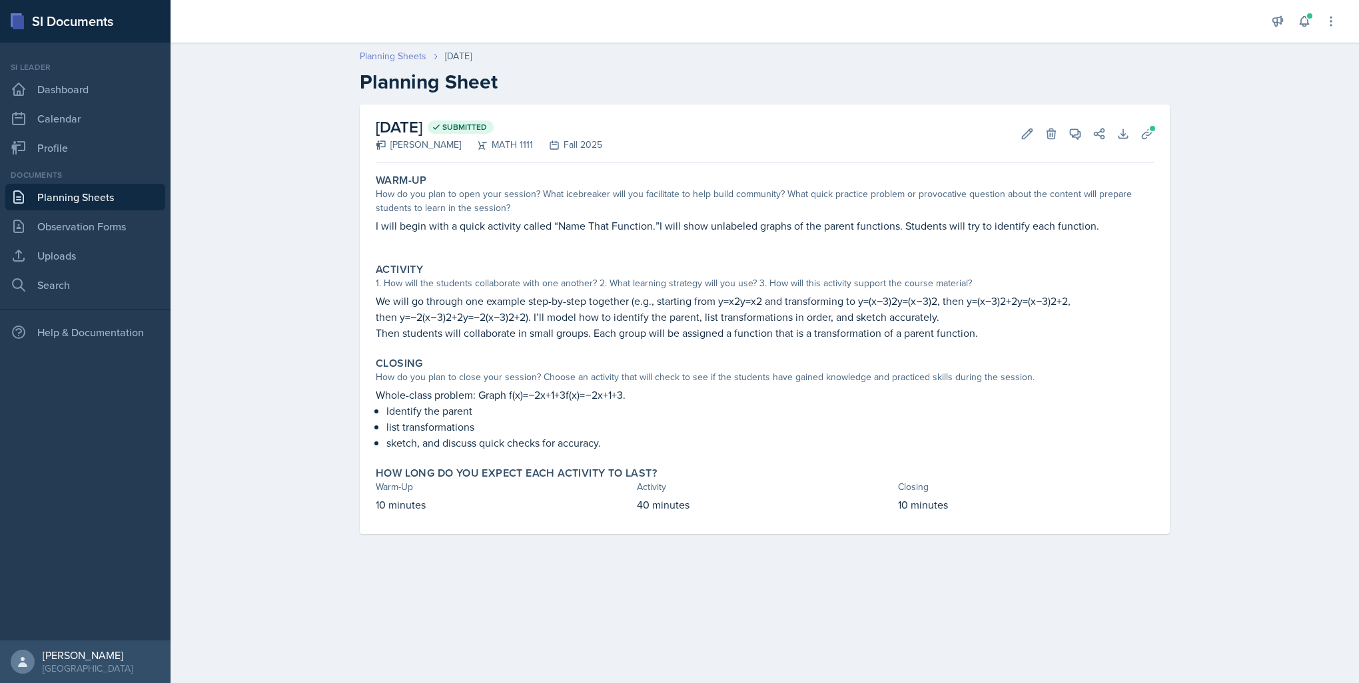
click at [408, 53] on link "Planning Sheets" at bounding box center [393, 56] width 67 height 14
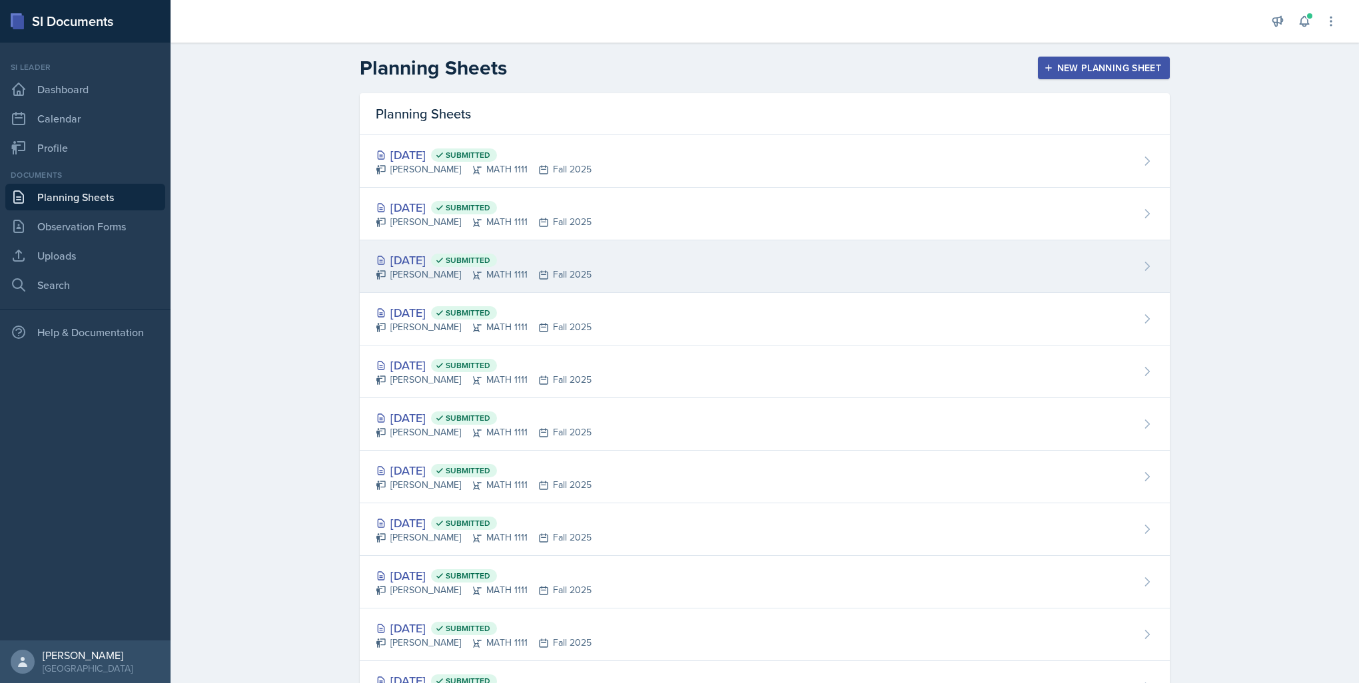
click at [421, 260] on div "[DATE] Submitted" at bounding box center [484, 260] width 216 height 18
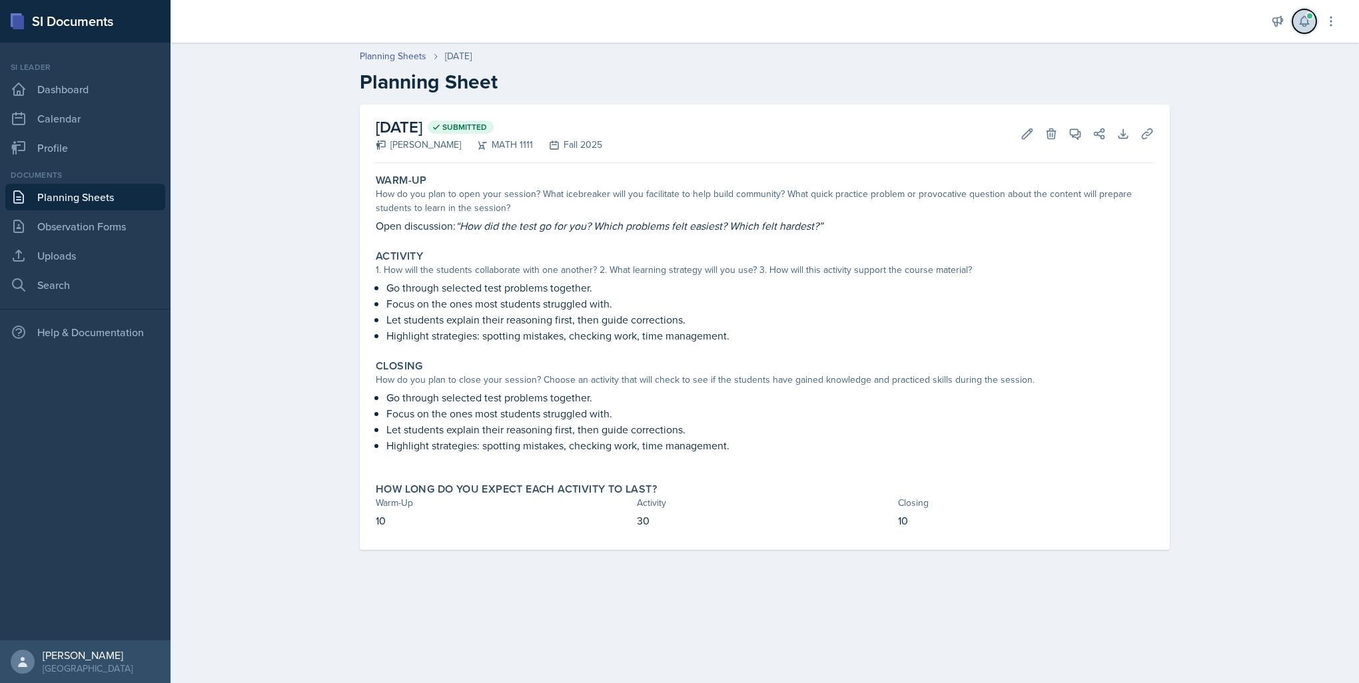
click at [1305, 28] on button at bounding box center [1304, 21] width 24 height 24
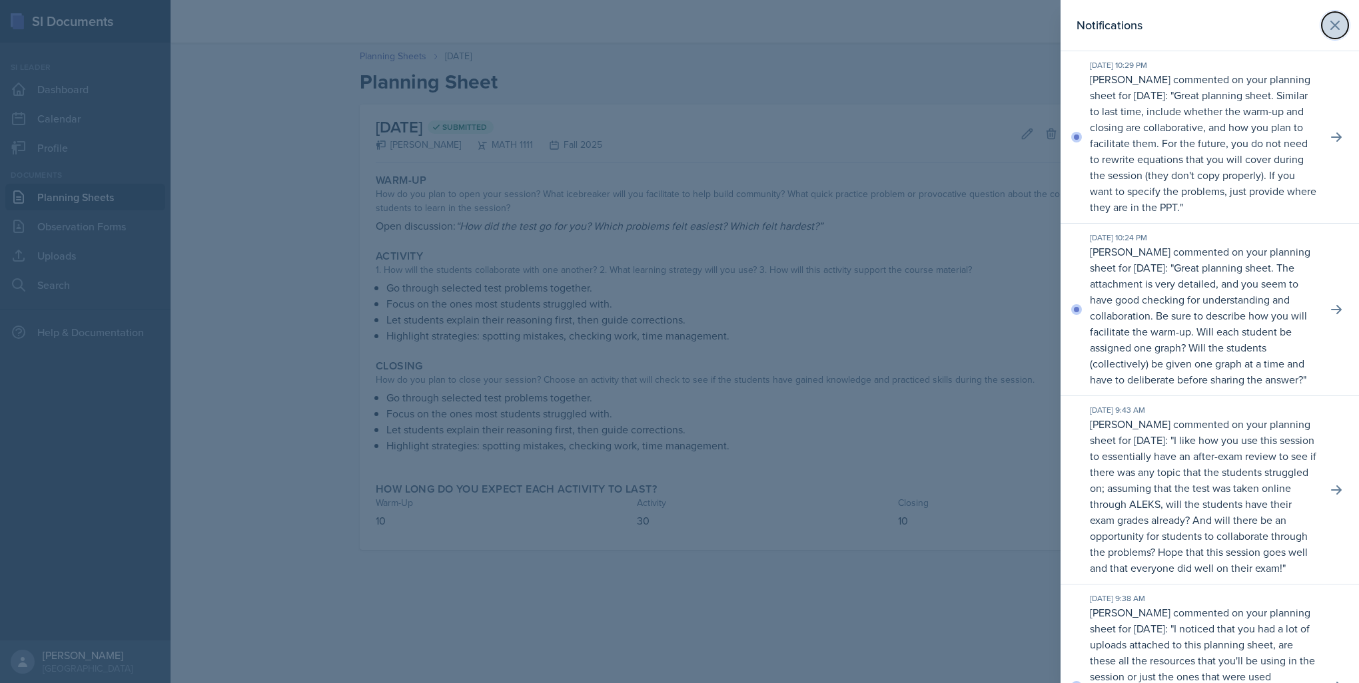
click at [1332, 24] on icon at bounding box center [1335, 25] width 16 height 16
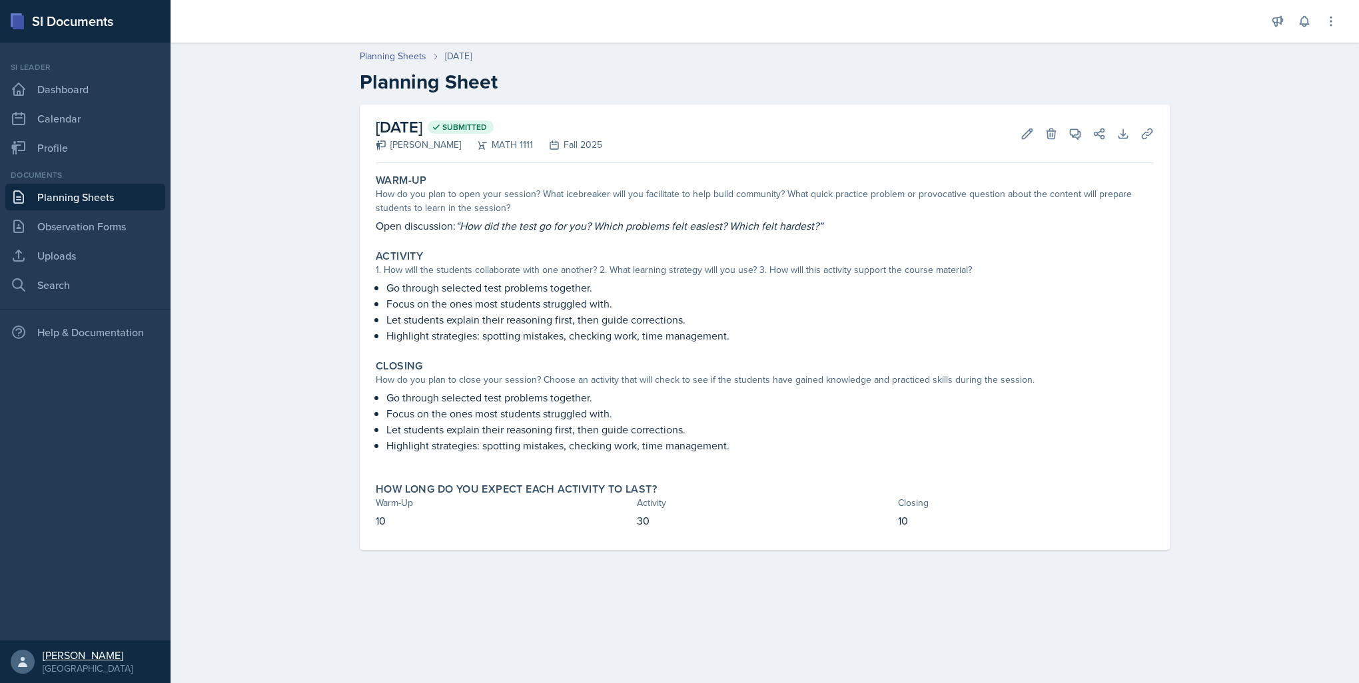
click at [51, 662] on div "[GEOGRAPHIC_DATA]" at bounding box center [88, 668] width 90 height 13
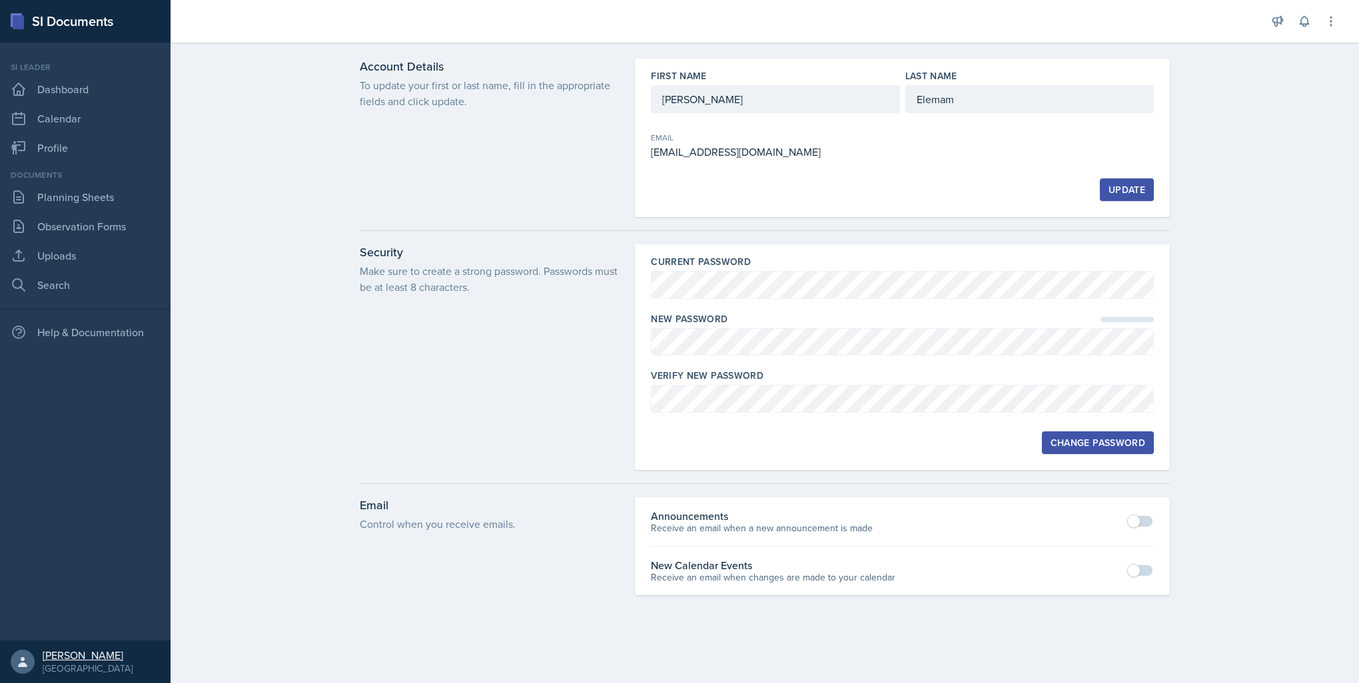
click at [12, 667] on div at bounding box center [23, 662] width 24 height 24
click at [21, 666] on icon at bounding box center [22, 662] width 9 height 10
click at [1325, 25] on icon at bounding box center [1330, 21] width 13 height 13
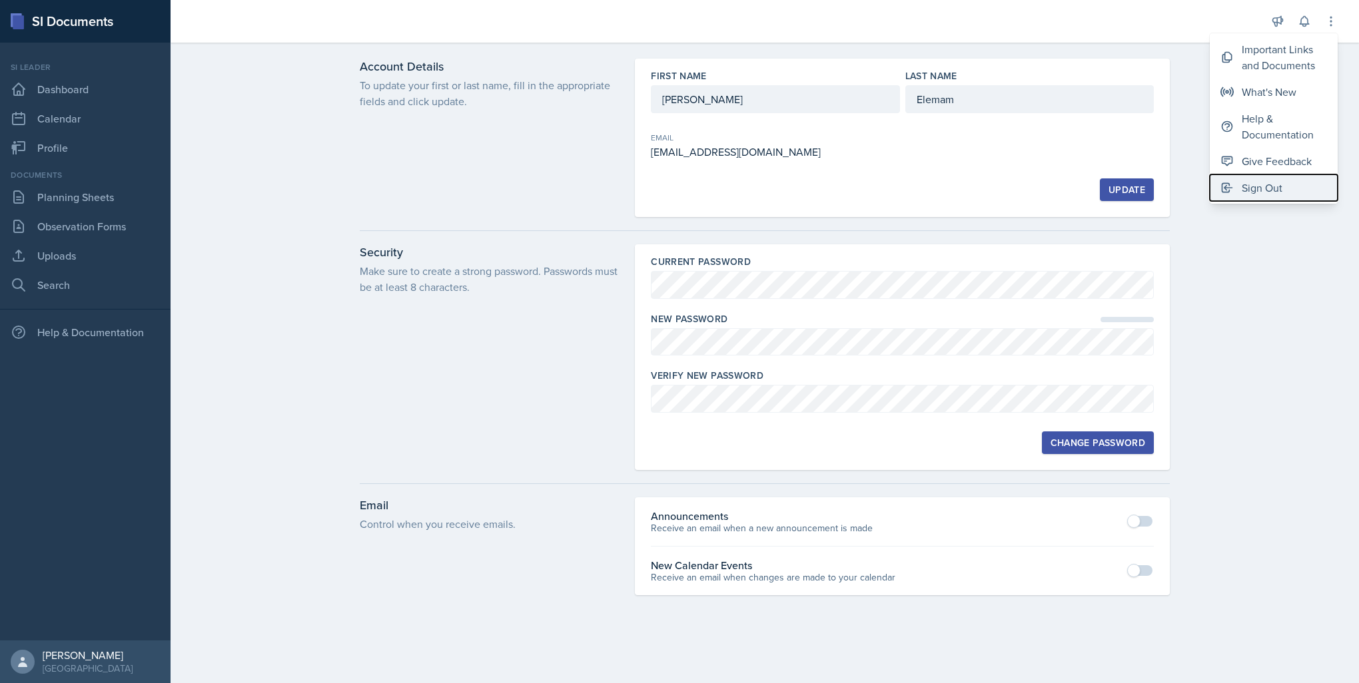
click at [1252, 186] on div "Sign Out" at bounding box center [1262, 188] width 41 height 16
